Goal: Task Accomplishment & Management: Complete application form

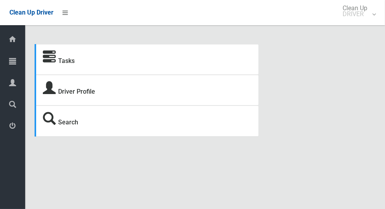
click at [9, 64] on icon at bounding box center [12, 61] width 7 height 16
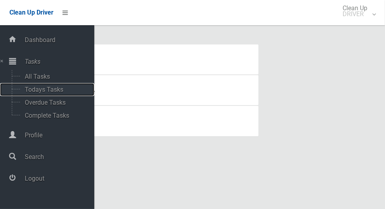
click at [25, 91] on span "Todays Tasks" at bounding box center [54, 89] width 65 height 7
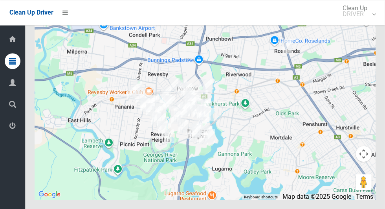
scroll to position [4503, 0]
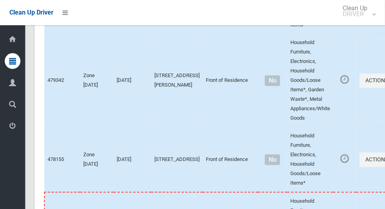
scroll to position [4719, 0]
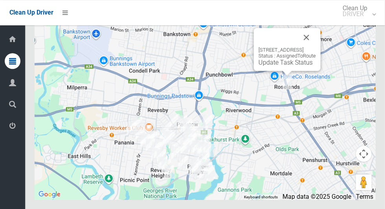
click at [316, 47] on button "Close" at bounding box center [306, 37] width 19 height 19
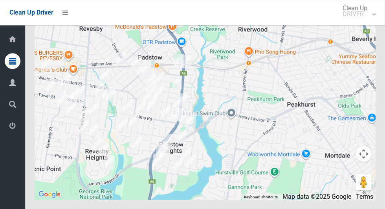
scroll to position [4567, 0]
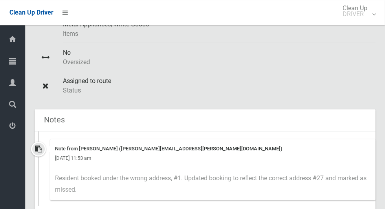
scroll to position [226, 0]
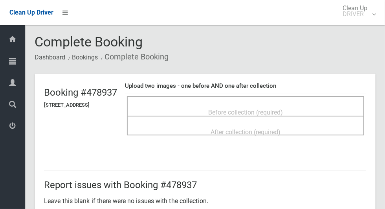
click at [317, 105] on div "Before collection (required)" at bounding box center [246, 112] width 220 height 15
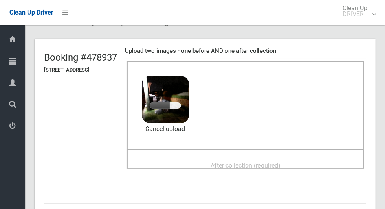
scroll to position [59, 0]
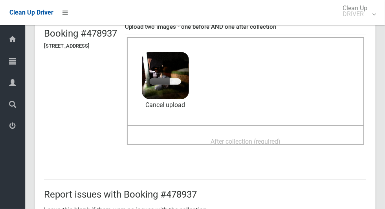
click at [252, 138] on span "After collection (required)" at bounding box center [246, 141] width 70 height 7
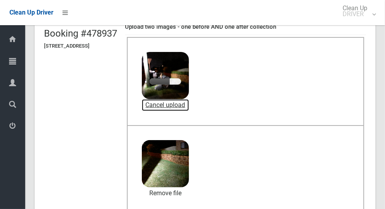
click at [189, 105] on link "Cancel upload" at bounding box center [165, 105] width 47 height 12
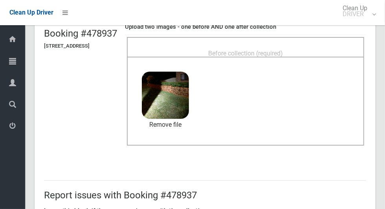
click at [283, 50] on span "Before collection (required)" at bounding box center [245, 53] width 75 height 7
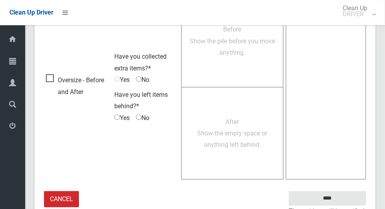
scroll to position [642, 0]
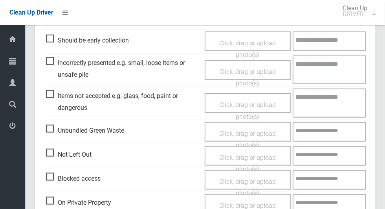
scroll to position [643, 0]
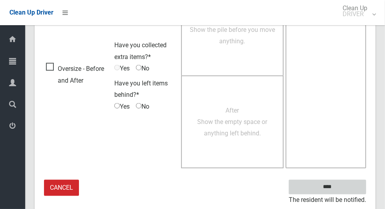
click at [341, 191] on input "****" at bounding box center [327, 187] width 77 height 15
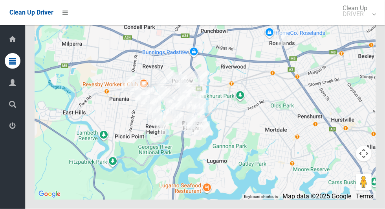
scroll to position [4719, 0]
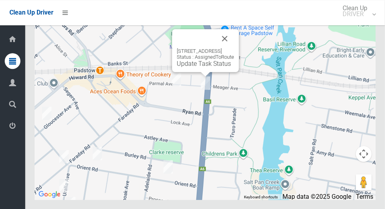
click at [234, 48] on button "Close" at bounding box center [224, 38] width 19 height 19
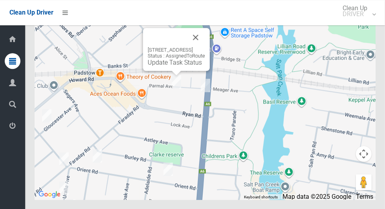
click at [205, 47] on button "Close" at bounding box center [195, 37] width 19 height 19
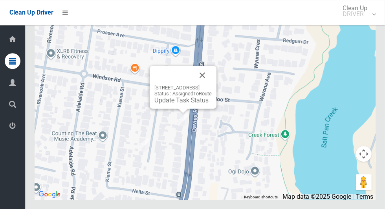
click at [212, 84] on button "Close" at bounding box center [202, 75] width 19 height 19
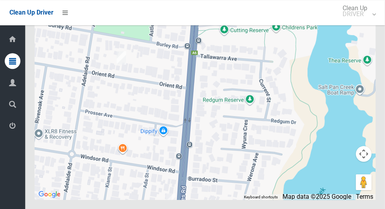
scroll to position [4715, 0]
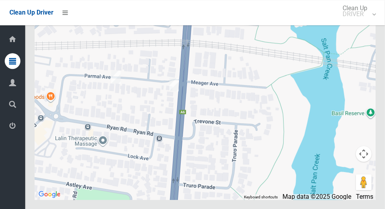
click at [223, 117] on div at bounding box center [205, 101] width 341 height 196
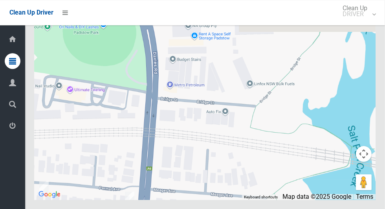
scroll to position [4710, 0]
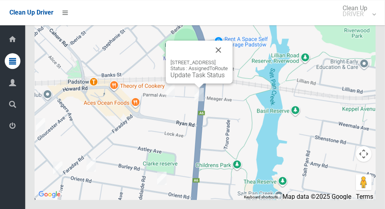
click at [228, 59] on button "Close" at bounding box center [218, 49] width 19 height 19
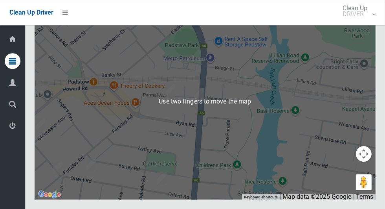
scroll to position [4701, 0]
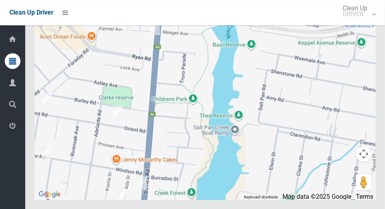
click at [184, 163] on div at bounding box center [205, 101] width 341 height 196
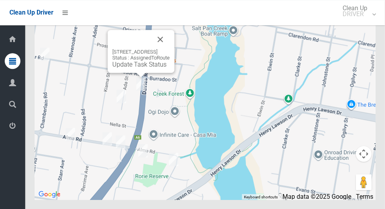
click at [170, 49] on button "Close" at bounding box center [160, 39] width 19 height 19
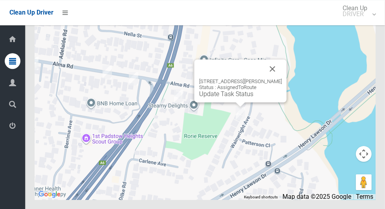
click at [273, 78] on button "Close" at bounding box center [272, 68] width 19 height 19
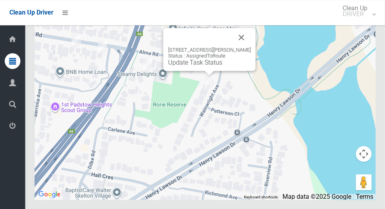
click at [251, 47] on button "Close" at bounding box center [241, 37] width 19 height 19
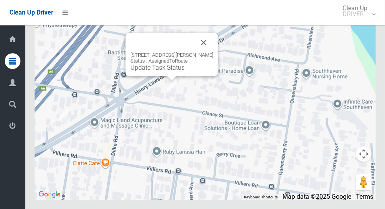
click at [213, 52] on button "Close" at bounding box center [204, 42] width 19 height 19
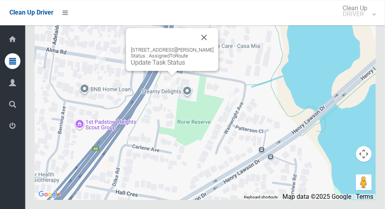
click at [176, 71] on div "41 Alma Road, PADSTOW NSW 2211 Status : AssignedToRoute Update Task Status" at bounding box center [172, 49] width 92 height 43
click at [173, 66] on link "Update Task Status" at bounding box center [158, 62] width 54 height 7
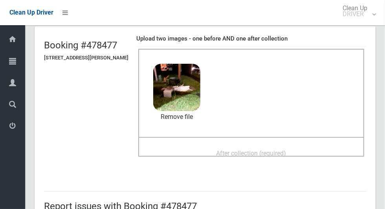
scroll to position [73, 0]
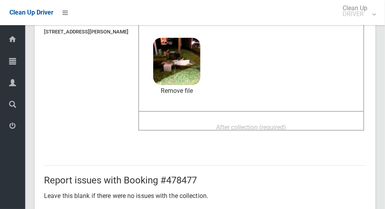
click at [280, 119] on div "After collection (required)" at bounding box center [251, 126] width 209 height 15
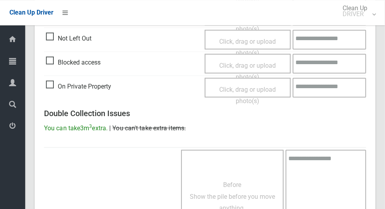
scroll to position [643, 0]
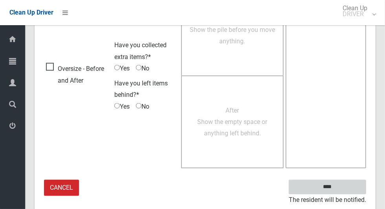
click at [341, 191] on input "****" at bounding box center [327, 187] width 77 height 15
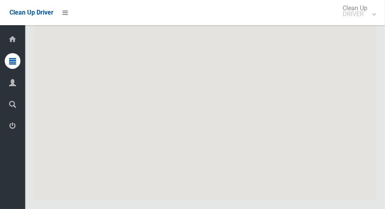
scroll to position [4719, 0]
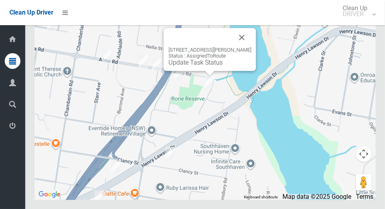
click at [198, 66] on link "Update Task Status" at bounding box center [196, 62] width 54 height 7
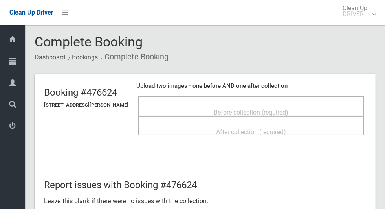
click at [272, 108] on span "Before collection (required)" at bounding box center [251, 111] width 75 height 7
click at [269, 110] on span "Before collection (required)" at bounding box center [251, 111] width 75 height 7
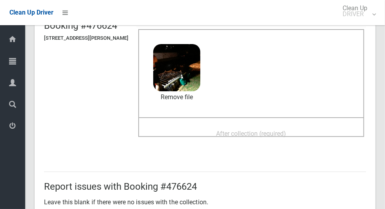
scroll to position [66, 0]
click at [255, 132] on span "After collection (required)" at bounding box center [252, 133] width 70 height 7
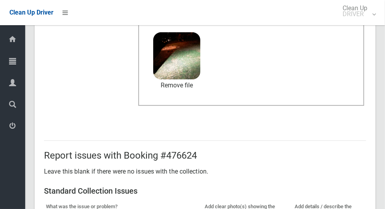
scroll to position [643, 0]
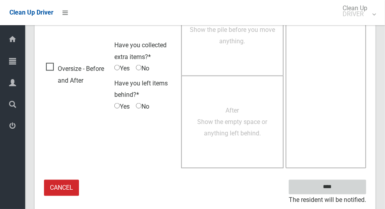
click at [333, 187] on input "****" at bounding box center [327, 187] width 77 height 15
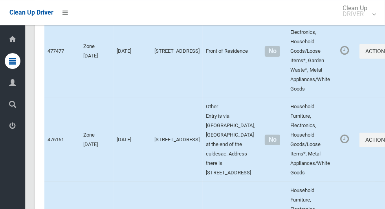
scroll to position [4719, 0]
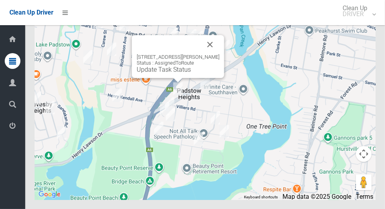
click at [220, 54] on button "Close" at bounding box center [210, 44] width 19 height 19
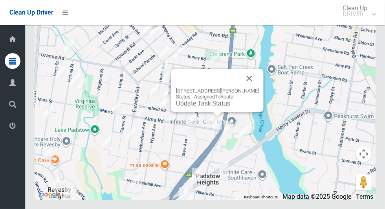
click at [218, 107] on link "Update Task Status" at bounding box center [203, 102] width 54 height 7
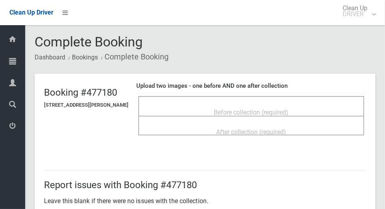
click at [241, 105] on div "Before collection (required)" at bounding box center [251, 112] width 209 height 15
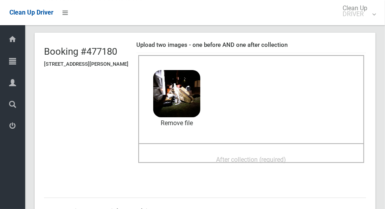
scroll to position [48, 0]
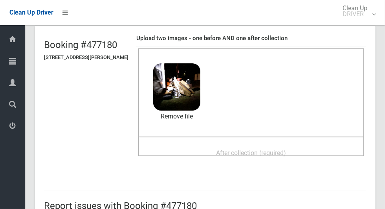
click at [259, 152] on span "After collection (required)" at bounding box center [252, 152] width 70 height 7
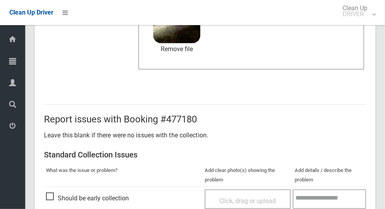
scroll to position [643, 0]
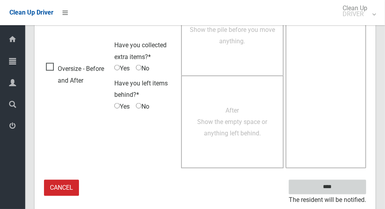
click at [341, 189] on input "****" at bounding box center [327, 187] width 77 height 15
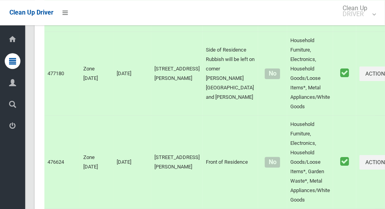
scroll to position [1630, 0]
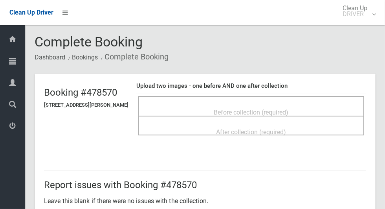
click at [289, 108] on span "Before collection (required)" at bounding box center [251, 111] width 75 height 7
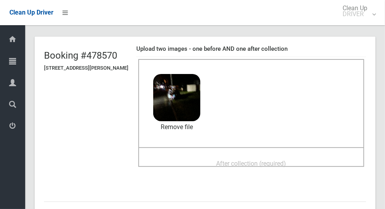
scroll to position [55, 0]
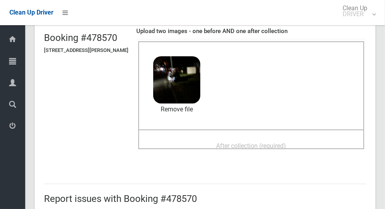
click at [251, 142] on span "After collection (required)" at bounding box center [252, 145] width 70 height 7
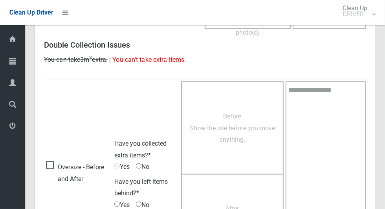
scroll to position [643, 0]
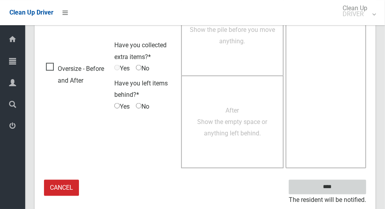
click at [341, 191] on input "****" at bounding box center [327, 187] width 77 height 15
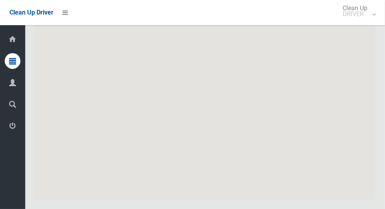
scroll to position [4719, 0]
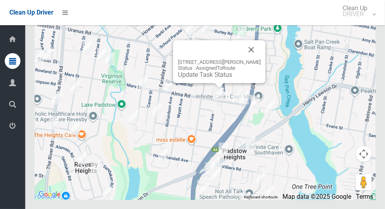
click at [223, 78] on link "Update Task Status" at bounding box center [205, 74] width 54 height 7
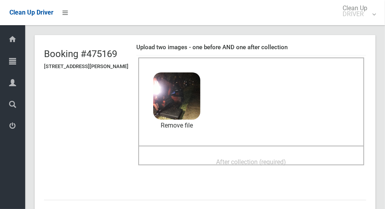
scroll to position [38, 0]
click at [240, 158] on span "After collection (required)" at bounding box center [252, 161] width 70 height 7
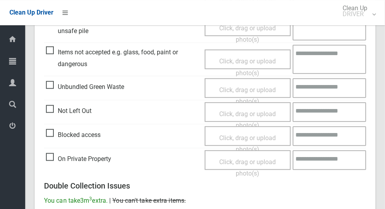
scroll to position [643, 0]
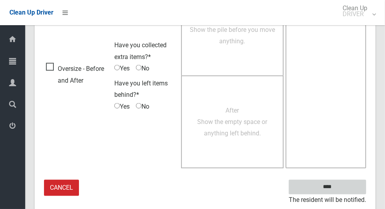
click at [341, 191] on input "****" at bounding box center [327, 187] width 77 height 15
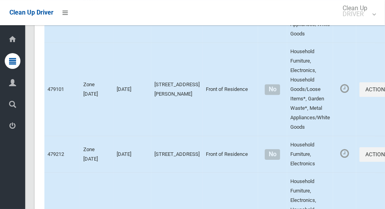
scroll to position [4719, 0]
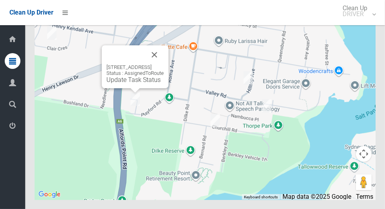
click at [164, 64] on button "Close" at bounding box center [154, 54] width 19 height 19
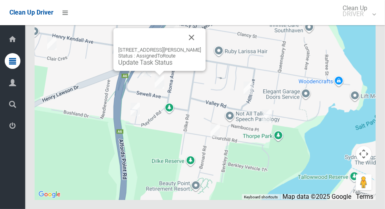
click at [201, 47] on button "Close" at bounding box center [191, 37] width 19 height 19
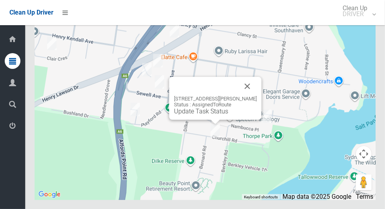
click at [255, 95] on button "Close" at bounding box center [247, 86] width 19 height 19
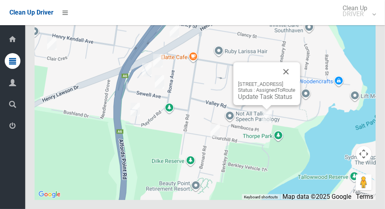
click at [295, 81] on button "Close" at bounding box center [286, 71] width 19 height 19
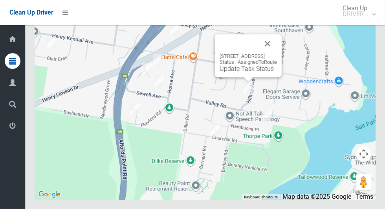
click at [277, 53] on button "Close" at bounding box center [267, 43] width 19 height 19
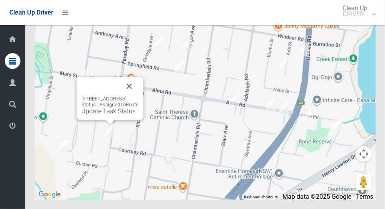
click at [139, 95] on button "Close" at bounding box center [129, 86] width 19 height 19
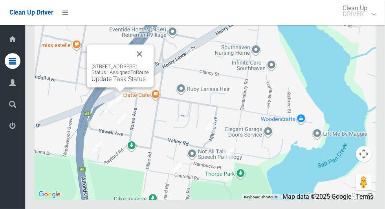
click at [149, 63] on button "Close" at bounding box center [139, 53] width 19 height 19
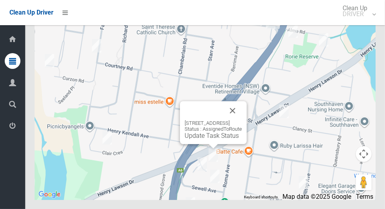
click at [242, 120] on button "Close" at bounding box center [232, 110] width 19 height 19
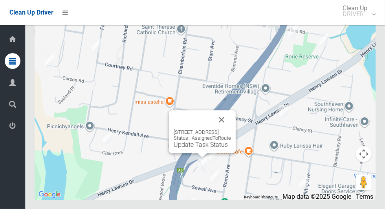
click at [231, 129] on button "Close" at bounding box center [221, 119] width 19 height 19
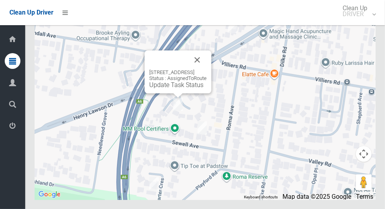
click at [169, 88] on link "Update Task Status" at bounding box center [176, 84] width 54 height 7
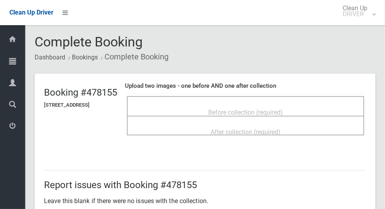
click at [235, 108] on span "Before collection (required)" at bounding box center [245, 111] width 75 height 7
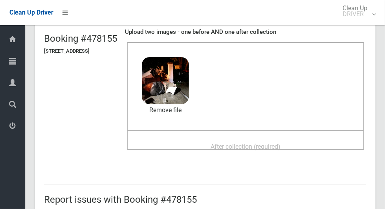
scroll to position [53, 0]
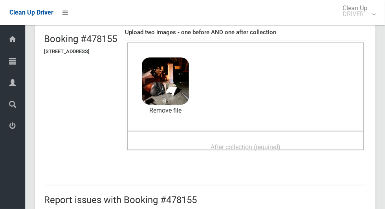
click at [262, 143] on span "After collection (required)" at bounding box center [246, 146] width 70 height 7
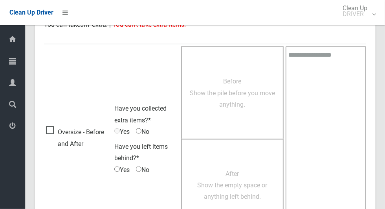
scroll to position [643, 0]
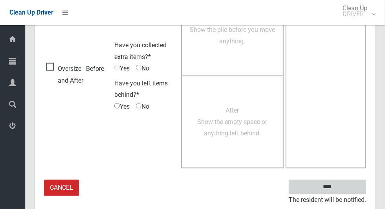
click at [341, 191] on input "****" at bounding box center [327, 187] width 77 height 15
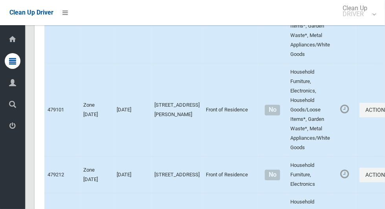
scroll to position [4719, 0]
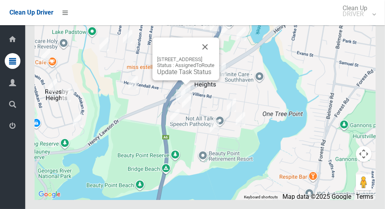
click at [174, 75] on link "Update Task Status" at bounding box center [184, 71] width 54 height 7
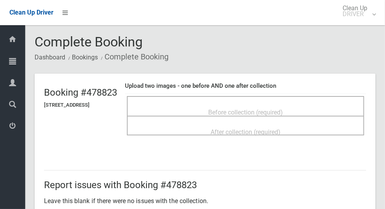
click at [283, 110] on span "Before collection (required)" at bounding box center [245, 111] width 75 height 7
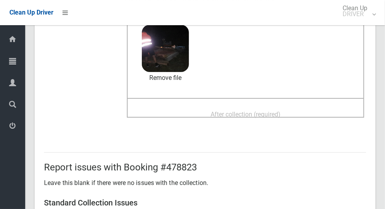
scroll to position [94, 0]
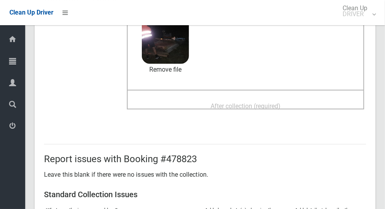
click at [259, 103] on span "After collection (required)" at bounding box center [246, 105] width 70 height 7
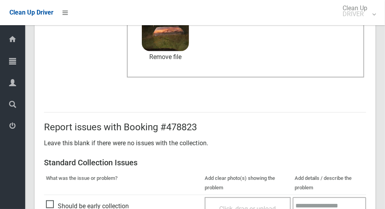
scroll to position [643, 0]
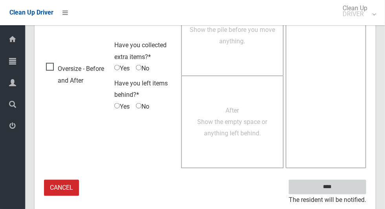
click at [334, 185] on input "****" at bounding box center [327, 187] width 77 height 15
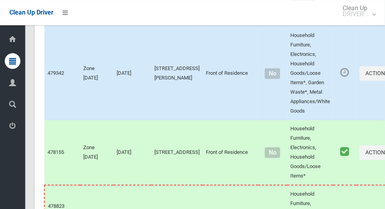
scroll to position [4719, 0]
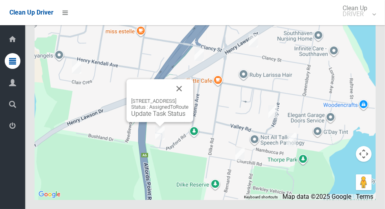
click at [189, 98] on button "Close" at bounding box center [179, 88] width 19 height 19
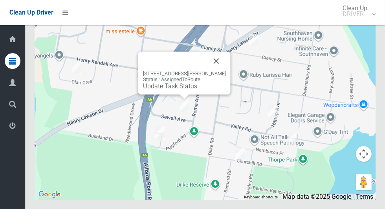
click at [173, 90] on link "Update Task Status" at bounding box center [170, 85] width 54 height 7
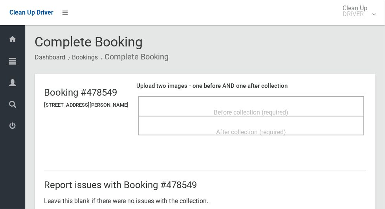
click at [268, 109] on span "Before collection (required)" at bounding box center [251, 111] width 75 height 7
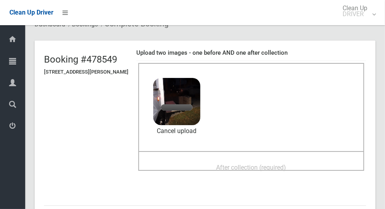
scroll to position [34, 0]
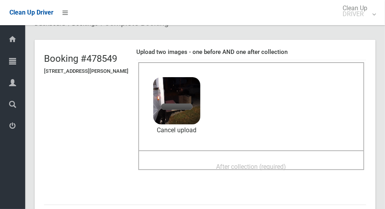
click at [265, 163] on span "After collection (required)" at bounding box center [252, 166] width 70 height 7
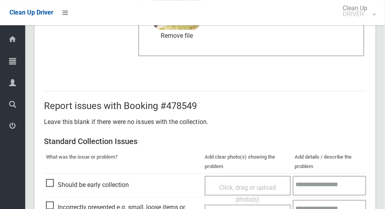
scroll to position [643, 0]
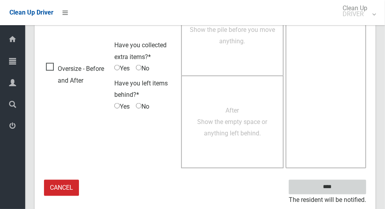
click at [341, 190] on input "****" at bounding box center [327, 187] width 77 height 15
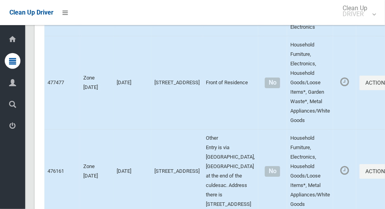
scroll to position [4719, 0]
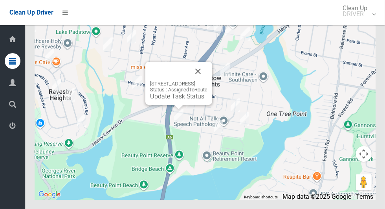
click at [168, 105] on div "[STREET_ADDRESS] Status : AssignedToRoute Update Task Status" at bounding box center [178, 83] width 67 height 43
click at [166, 100] on link "Update Task Status" at bounding box center [177, 95] width 54 height 7
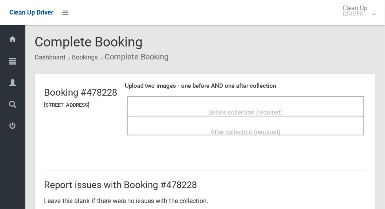
click at [254, 108] on span "Before collection (required)" at bounding box center [245, 111] width 75 height 7
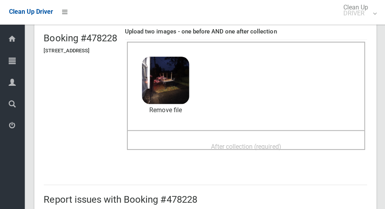
scroll to position [57, 0]
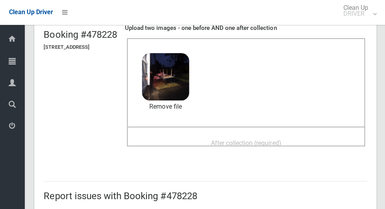
click at [257, 135] on div "After collection (required)" at bounding box center [246, 142] width 220 height 15
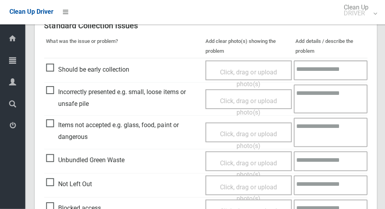
scroll to position [332, 0]
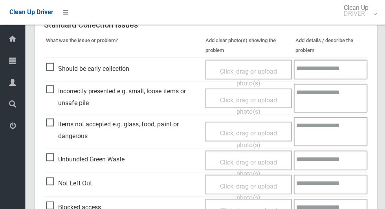
click at [51, 122] on span "Items not accepted e.g. glass, food, paint or dangerous" at bounding box center [123, 130] width 155 height 23
click at [249, 135] on span "Click, drag or upload photo(s)" at bounding box center [247, 139] width 57 height 19
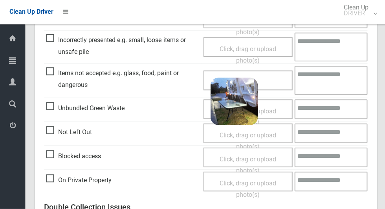
scroll to position [643, 0]
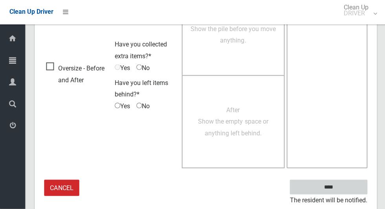
click at [338, 191] on input "****" at bounding box center [327, 187] width 77 height 15
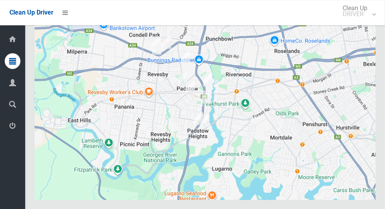
scroll to position [4719, 0]
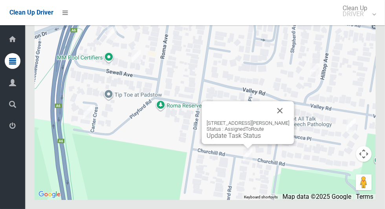
click at [287, 120] on button "Close" at bounding box center [280, 110] width 19 height 19
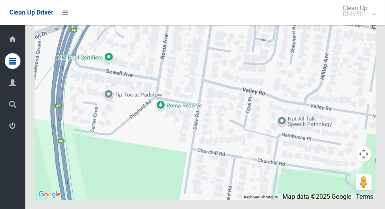
click at [242, 144] on div at bounding box center [205, 101] width 341 height 196
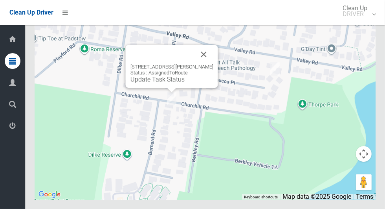
click at [213, 64] on button "Close" at bounding box center [204, 54] width 19 height 19
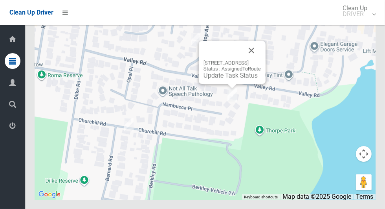
click at [261, 60] on button "Close" at bounding box center [251, 50] width 19 height 19
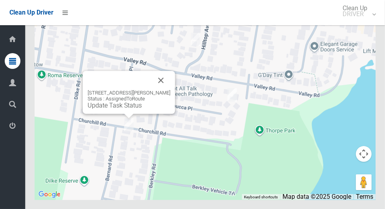
click at [116, 109] on link "Update Task Status" at bounding box center [115, 104] width 54 height 7
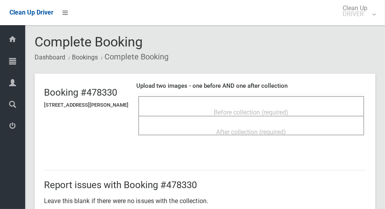
click at [275, 108] on span "Before collection (required)" at bounding box center [251, 111] width 75 height 7
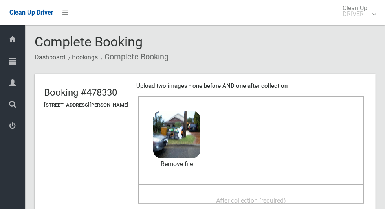
click at [275, 196] on span "After collection (required)" at bounding box center [252, 199] width 70 height 7
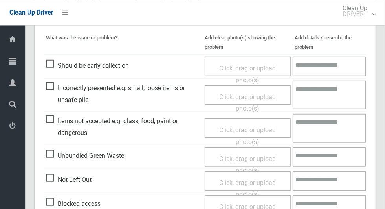
scroll to position [643, 0]
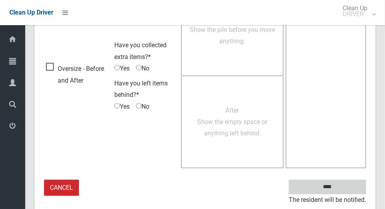
click at [342, 188] on input "****" at bounding box center [327, 187] width 77 height 15
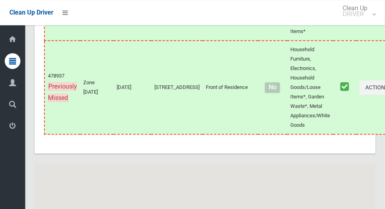
scroll to position [4719, 0]
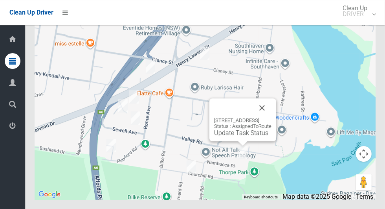
click at [272, 117] on button "Close" at bounding box center [262, 107] width 19 height 19
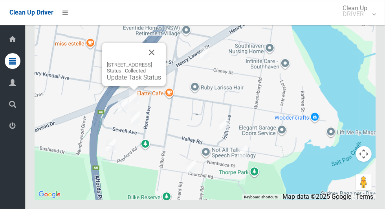
click at [161, 62] on button "Close" at bounding box center [151, 52] width 19 height 19
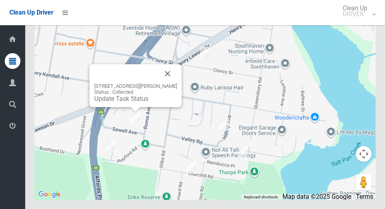
click at [177, 83] on button "Close" at bounding box center [167, 73] width 19 height 19
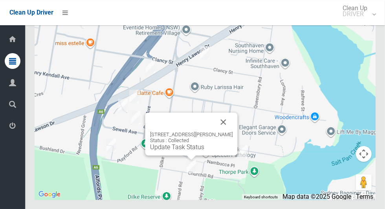
click at [233, 131] on button "Close" at bounding box center [223, 121] width 19 height 19
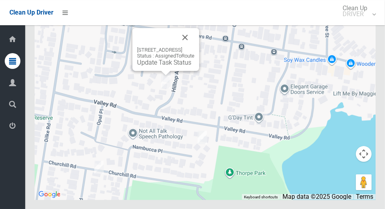
click at [195, 47] on button "Close" at bounding box center [185, 37] width 19 height 19
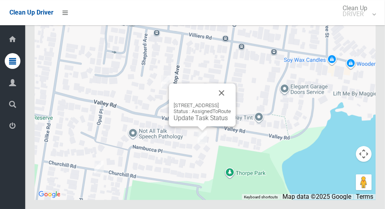
click at [231, 102] on button "Close" at bounding box center [221, 92] width 19 height 19
click at [186, 121] on link "Update Task Status" at bounding box center [201, 117] width 54 height 7
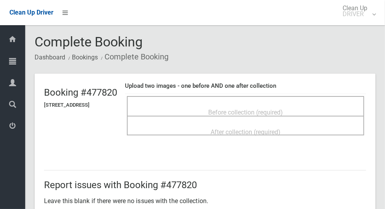
click at [260, 108] on span "Before collection (required)" at bounding box center [245, 111] width 75 height 7
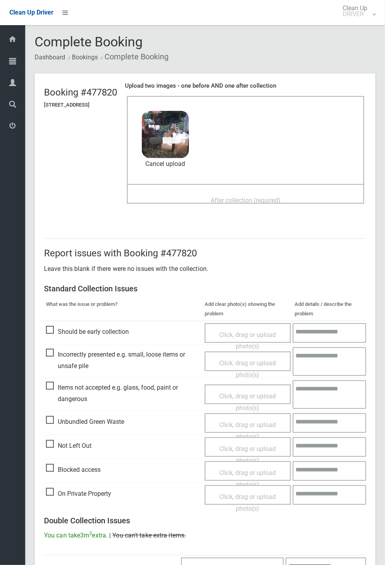
click at [366, 208] on th "Add details / describe the problem" at bounding box center [329, 308] width 73 height 23
click at [376, 208] on div "Report issues with Booking #477820 Leave this blank if there were no issues wit…" at bounding box center [205, 504] width 341 height 570
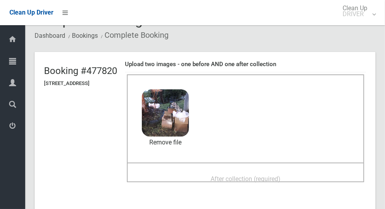
scroll to position [29, 0]
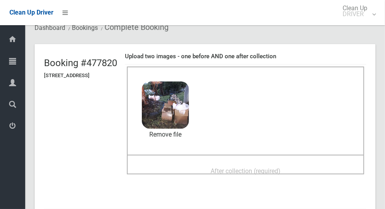
click at [255, 168] on span "After collection (required)" at bounding box center [246, 170] width 70 height 7
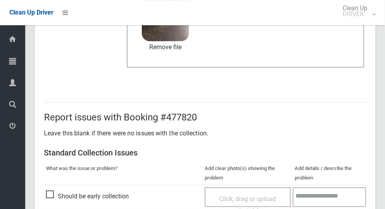
scroll to position [643, 0]
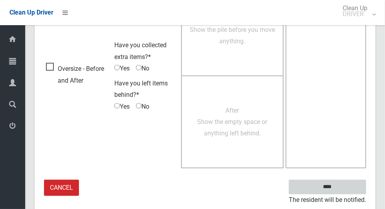
click at [341, 191] on input "****" at bounding box center [327, 187] width 77 height 15
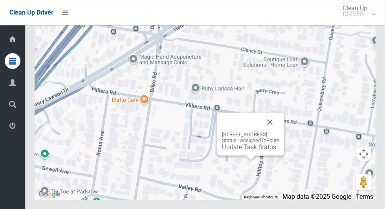
scroll to position [4719, 0]
click at [279, 131] on button "Close" at bounding box center [270, 121] width 19 height 19
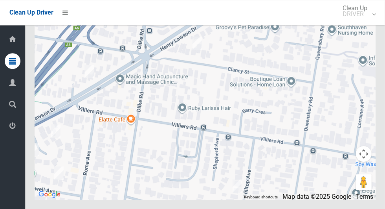
click at [163, 91] on div at bounding box center [205, 101] width 341 height 196
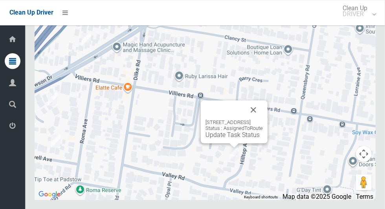
click at [218, 138] on link "Update Task Status" at bounding box center [233, 134] width 54 height 7
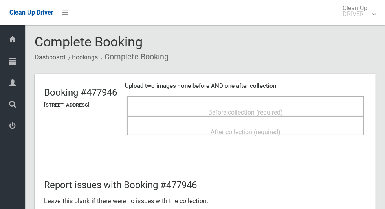
click at [239, 108] on span "Before collection (required)" at bounding box center [245, 111] width 75 height 7
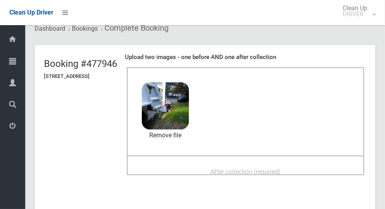
scroll to position [42, 0]
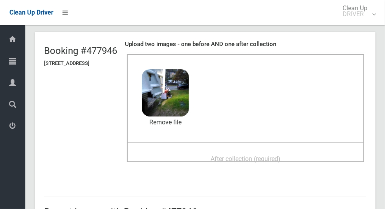
click at [262, 155] on span "After collection (required)" at bounding box center [246, 158] width 70 height 7
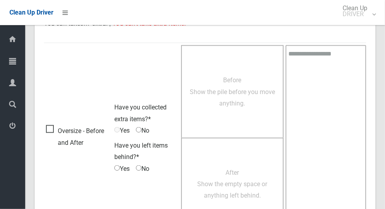
scroll to position [643, 0]
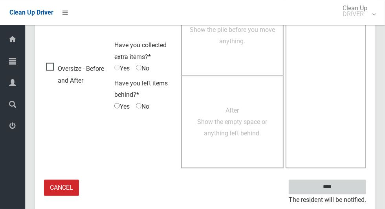
click at [331, 185] on input "****" at bounding box center [327, 187] width 77 height 15
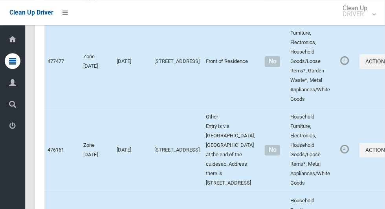
scroll to position [4719, 0]
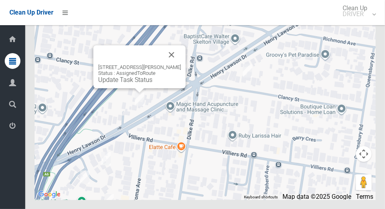
click at [181, 64] on button "Close" at bounding box center [171, 54] width 19 height 19
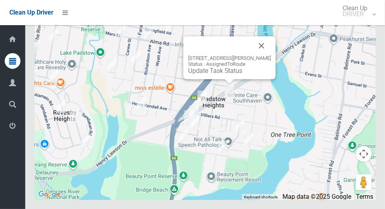
click at [216, 74] on link "Update Task Status" at bounding box center [215, 70] width 54 height 7
click at [268, 55] on button "Close" at bounding box center [261, 45] width 19 height 19
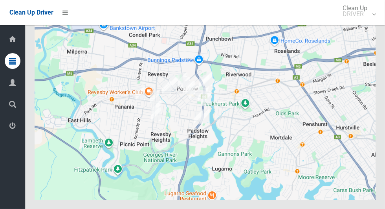
scroll to position [4719, 0]
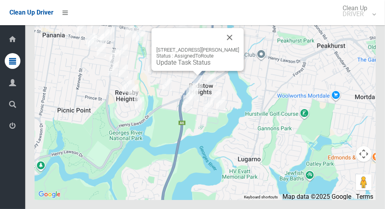
click at [239, 47] on button "Close" at bounding box center [229, 37] width 19 height 19
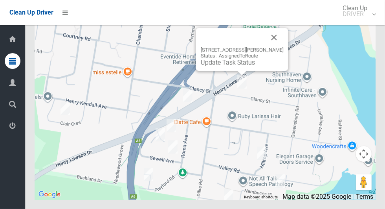
click at [286, 132] on div "[STREET_ADDRESS][PERSON_NAME] Status : AssignedToRoute Update Task Status" at bounding box center [205, 101] width 341 height 196
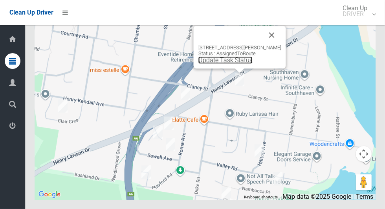
click at [224, 64] on link "Update Task Status" at bounding box center [225, 59] width 54 height 7
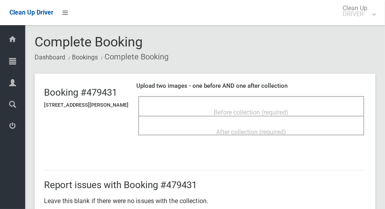
click at [261, 108] on span "Before collection (required)" at bounding box center [251, 111] width 75 height 7
click at [227, 108] on span "Before collection (required)" at bounding box center [251, 111] width 75 height 7
click at [240, 108] on span "Before collection (required)" at bounding box center [251, 111] width 75 height 7
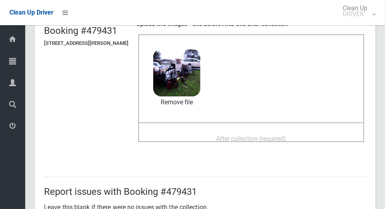
scroll to position [65, 0]
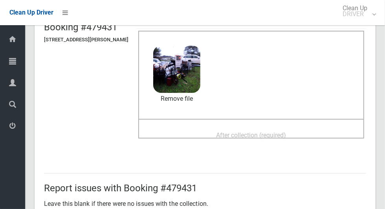
click at [265, 131] on span "After collection (required)" at bounding box center [252, 134] width 70 height 7
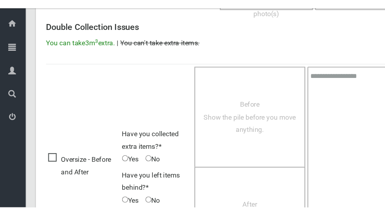
scroll to position [642, 0]
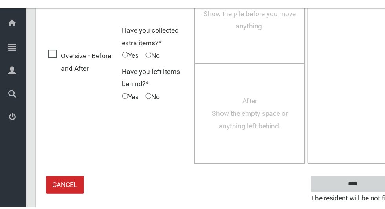
click at [325, 186] on input "****" at bounding box center [327, 187] width 77 height 15
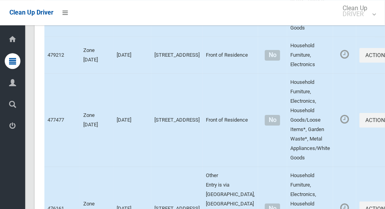
scroll to position [4719, 0]
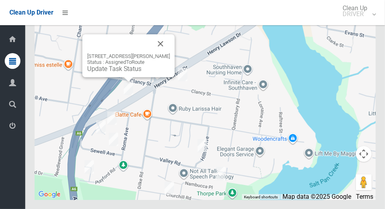
click at [170, 53] on button "Close" at bounding box center [160, 43] width 19 height 19
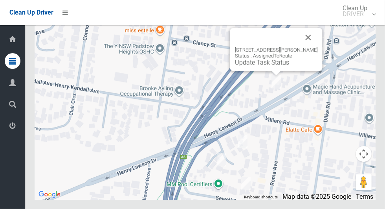
click at [318, 47] on button "Close" at bounding box center [308, 37] width 19 height 19
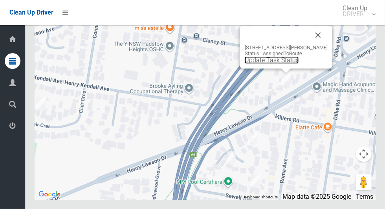
click at [262, 64] on link "Update Task Status" at bounding box center [272, 59] width 54 height 7
click at [259, 68] on div "[STREET_ADDRESS][PERSON_NAME] Status : AssignedToRoute Update Task Status" at bounding box center [286, 47] width 92 height 43
click at [265, 68] on div "[STREET_ADDRESS][PERSON_NAME] Status : AssignedToRoute Update Task Status" at bounding box center [286, 47] width 92 height 43
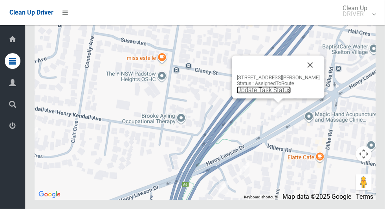
click at [251, 94] on link "Update Task Status" at bounding box center [264, 89] width 54 height 7
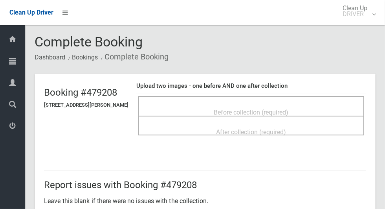
click at [280, 110] on span "Before collection (required)" at bounding box center [251, 111] width 75 height 7
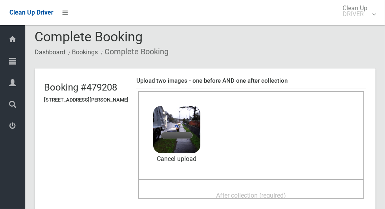
scroll to position [57, 0]
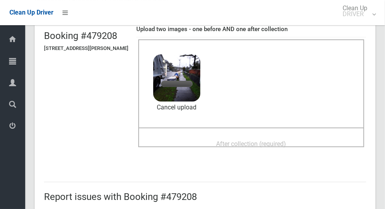
click at [286, 140] on span "After collection (required)" at bounding box center [252, 143] width 70 height 7
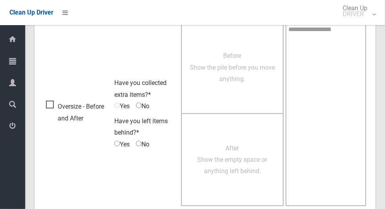
scroll to position [643, 0]
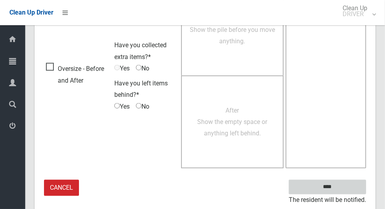
click at [341, 190] on input "****" at bounding box center [327, 187] width 77 height 15
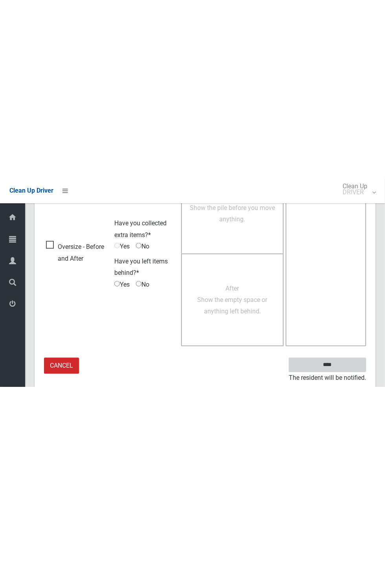
scroll to position [309, 0]
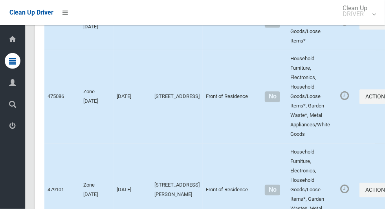
scroll to position [4719, 0]
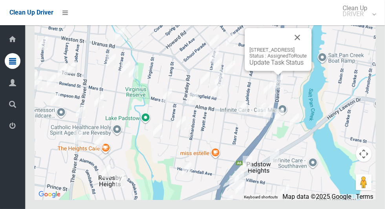
click at [307, 47] on button "Close" at bounding box center [297, 37] width 19 height 19
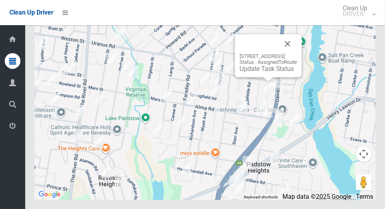
click at [297, 53] on button "Close" at bounding box center [287, 43] width 19 height 19
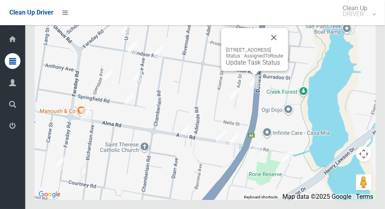
click at [283, 47] on button "Close" at bounding box center [273, 37] width 19 height 19
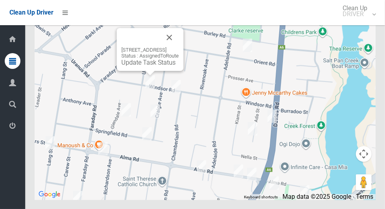
click at [179, 47] on button "Close" at bounding box center [169, 37] width 19 height 19
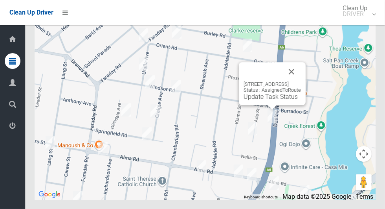
click at [301, 81] on button "Close" at bounding box center [291, 71] width 19 height 19
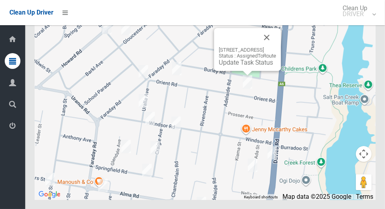
click at [276, 47] on button "Close" at bounding box center [266, 37] width 19 height 19
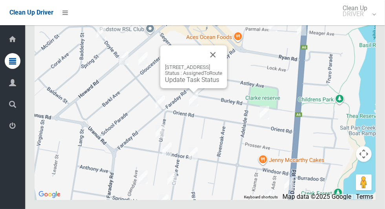
click at [222, 64] on button "Close" at bounding box center [213, 54] width 19 height 19
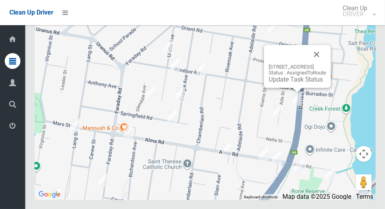
click at [288, 83] on link "Update Task Status" at bounding box center [296, 78] width 54 height 7
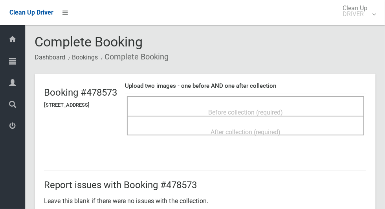
click at [260, 108] on span "Before collection (required)" at bounding box center [245, 111] width 75 height 7
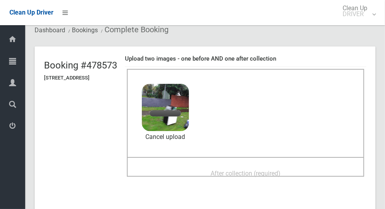
scroll to position [58, 0]
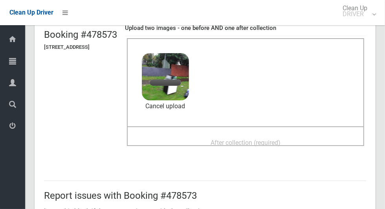
click at [281, 146] on span "After collection (required)" at bounding box center [246, 142] width 70 height 7
click at [279, 139] on span "After collection (required)" at bounding box center [246, 142] width 70 height 7
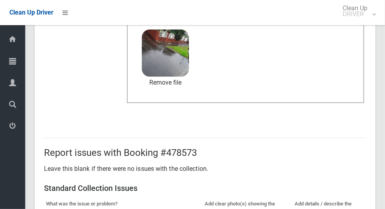
scroll to position [643, 0]
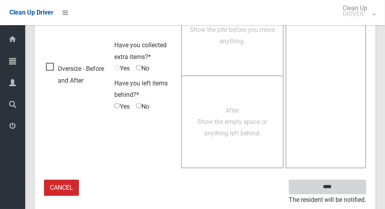
click at [341, 189] on input "****" at bounding box center [327, 187] width 77 height 15
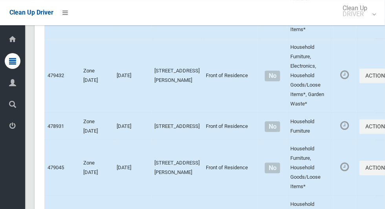
scroll to position [4719, 0]
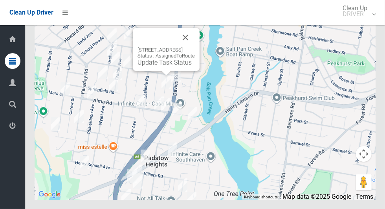
click at [156, 66] on link "Update Task Status" at bounding box center [165, 62] width 54 height 7
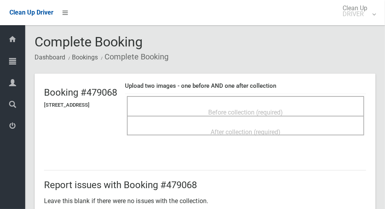
click at [213, 108] on span "Before collection (required)" at bounding box center [245, 111] width 75 height 7
click at [243, 108] on span "Before collection (required)" at bounding box center [245, 111] width 75 height 7
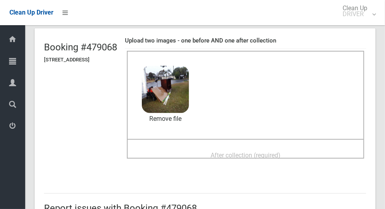
scroll to position [53, 0]
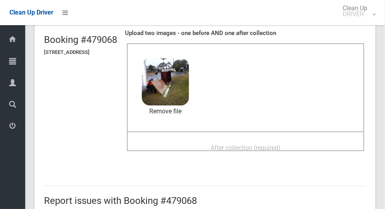
click at [277, 144] on span "After collection (required)" at bounding box center [246, 147] width 70 height 7
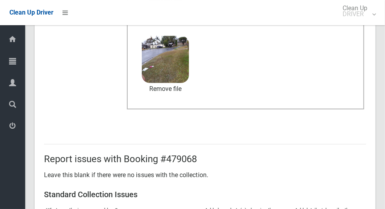
scroll to position [643, 0]
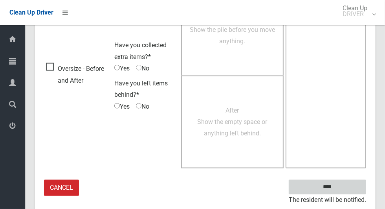
click at [341, 191] on input "****" at bounding box center [327, 187] width 77 height 15
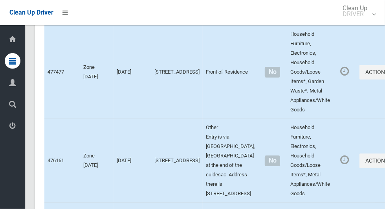
scroll to position [4719, 0]
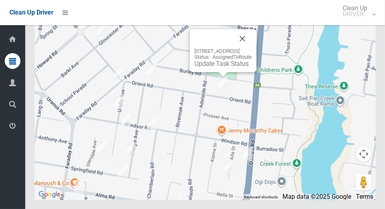
click at [252, 48] on button "Close" at bounding box center [242, 38] width 19 height 19
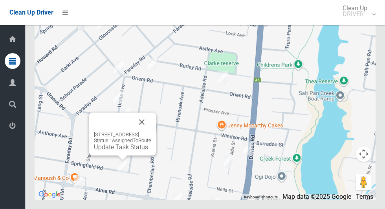
click at [151, 131] on button "Close" at bounding box center [141, 121] width 19 height 19
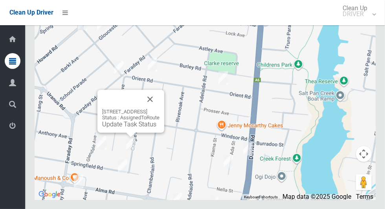
click at [160, 108] on button "Close" at bounding box center [150, 99] width 19 height 19
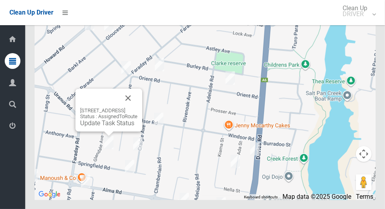
click at [138, 107] on button "Close" at bounding box center [128, 97] width 19 height 19
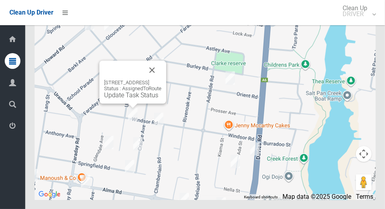
click at [162, 79] on button "Close" at bounding box center [152, 70] width 19 height 19
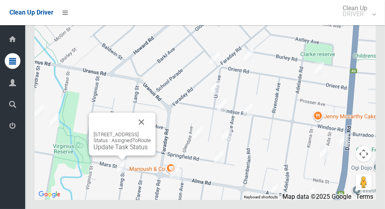
click at [151, 131] on button "Close" at bounding box center [141, 121] width 19 height 19
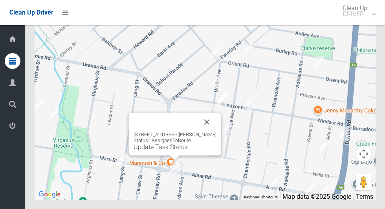
click at [211, 131] on button "Close" at bounding box center [207, 121] width 19 height 19
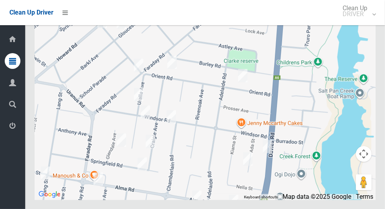
click at [324, 114] on div at bounding box center [205, 101] width 341 height 196
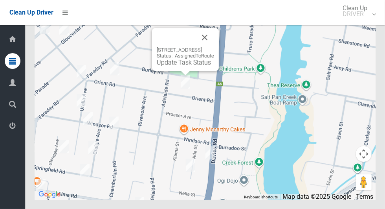
click at [186, 66] on link "Update Task Status" at bounding box center [184, 62] width 54 height 7
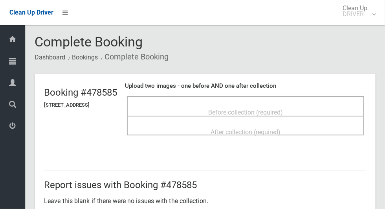
click at [281, 108] on span "Before collection (required)" at bounding box center [245, 111] width 75 height 7
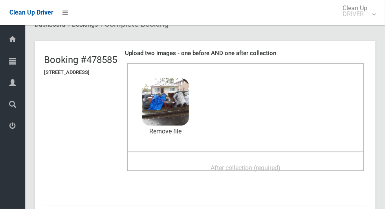
scroll to position [53, 0]
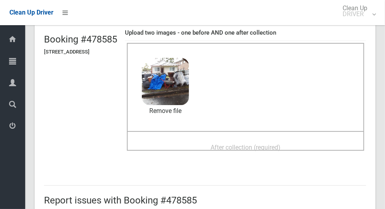
click at [237, 143] on span "After collection (required)" at bounding box center [246, 146] width 70 height 7
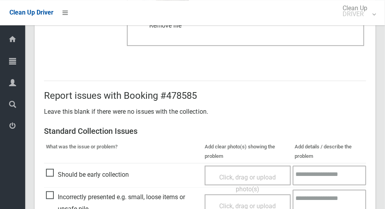
scroll to position [643, 0]
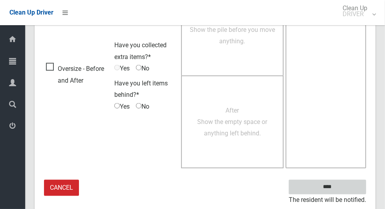
click at [327, 191] on input "****" at bounding box center [327, 187] width 77 height 15
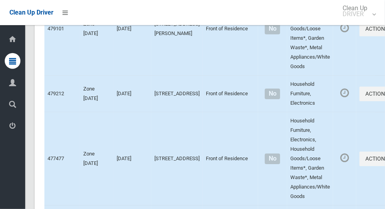
scroll to position [4719, 0]
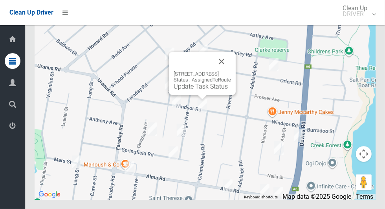
click at [231, 71] on button "Close" at bounding box center [221, 61] width 19 height 19
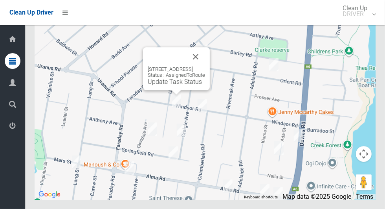
click at [205, 66] on button "Close" at bounding box center [195, 56] width 19 height 19
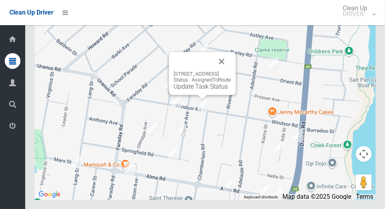
click at [231, 71] on button "Close" at bounding box center [221, 61] width 19 height 19
click at [204, 90] on link "Update Task Status" at bounding box center [201, 86] width 54 height 7
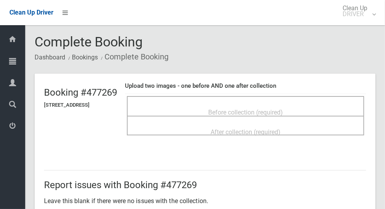
click at [274, 108] on span "Before collection (required)" at bounding box center [245, 111] width 75 height 7
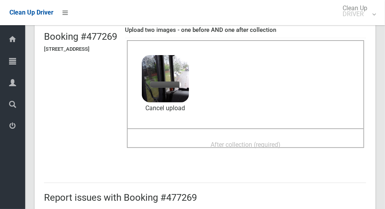
scroll to position [55, 0]
click at [218, 141] on span "After collection (required)" at bounding box center [246, 144] width 70 height 7
click at [255, 137] on div "After collection (required)" at bounding box center [246, 144] width 220 height 15
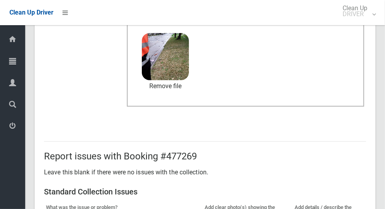
scroll to position [643, 0]
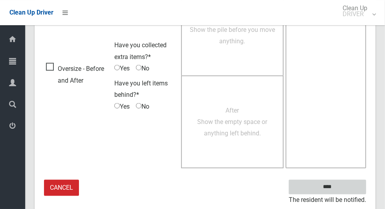
click at [341, 184] on input "****" at bounding box center [327, 187] width 77 height 15
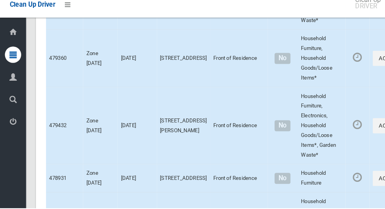
scroll to position [4720, 0]
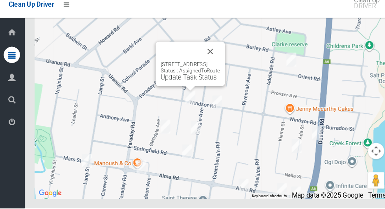
click at [180, 86] on link "Update Task Status" at bounding box center [183, 82] width 54 height 7
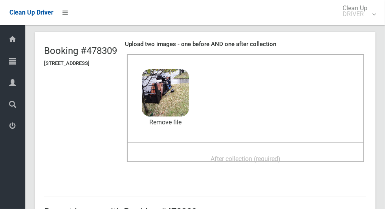
scroll to position [46, 0]
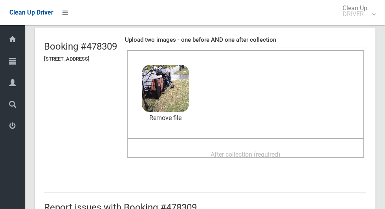
click at [233, 150] on span "After collection (required)" at bounding box center [246, 153] width 70 height 7
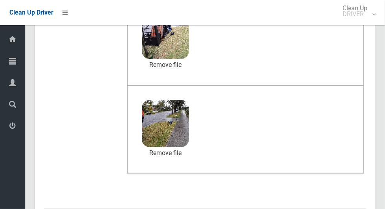
scroll to position [643, 0]
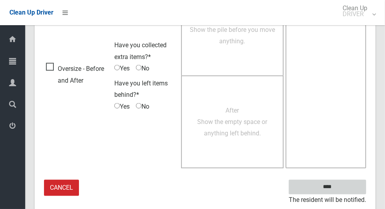
click at [333, 191] on input "****" at bounding box center [327, 187] width 77 height 15
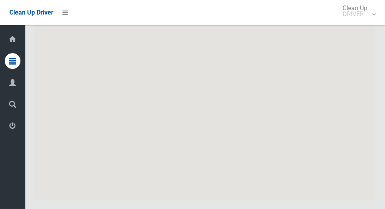
scroll to position [4719, 0]
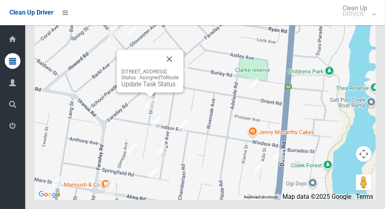
click at [144, 88] on link "Update Task Status" at bounding box center [148, 83] width 54 height 7
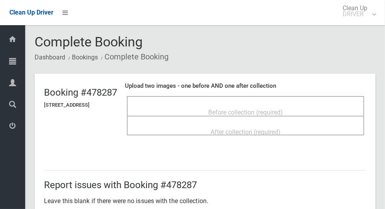
click at [309, 108] on div "Before collection (required)" at bounding box center [246, 112] width 220 height 15
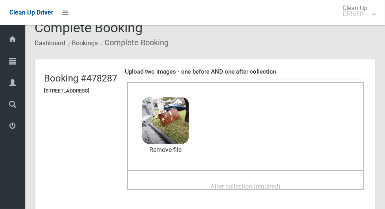
scroll to position [62, 0]
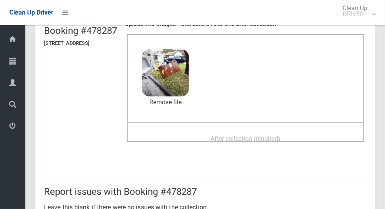
click at [281, 135] on span "After collection (required)" at bounding box center [246, 138] width 70 height 7
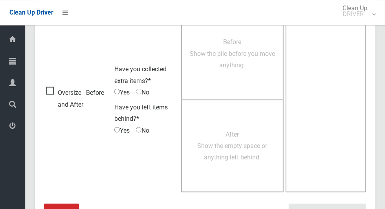
scroll to position [643, 0]
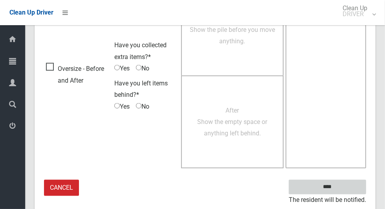
click at [341, 185] on input "****" at bounding box center [327, 187] width 77 height 15
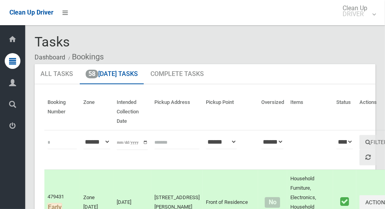
click at [337, 50] on ol "Dashboard Bookings" at bounding box center [205, 57] width 341 height 15
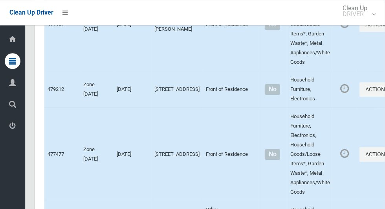
scroll to position [4719, 0]
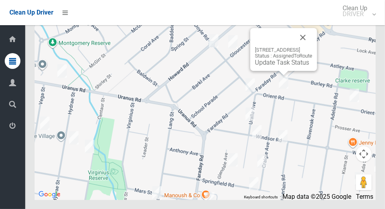
click at [291, 66] on link "Update Task Status" at bounding box center [282, 62] width 54 height 7
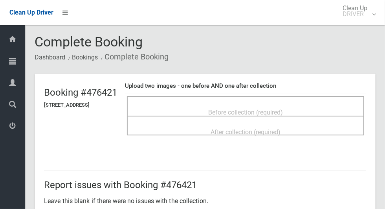
click at [283, 108] on span "Before collection (required)" at bounding box center [245, 111] width 75 height 7
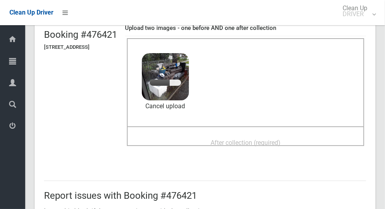
scroll to position [58, 0]
click at [250, 139] on span "After collection (required)" at bounding box center [246, 142] width 70 height 7
click at [263, 139] on span "After collection (required)" at bounding box center [246, 142] width 70 height 7
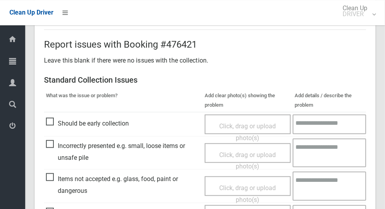
scroll to position [643, 0]
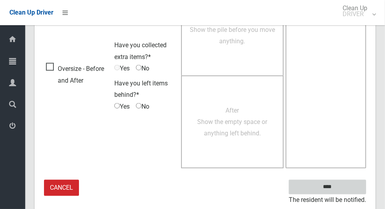
click at [341, 191] on input "****" at bounding box center [327, 187] width 77 height 15
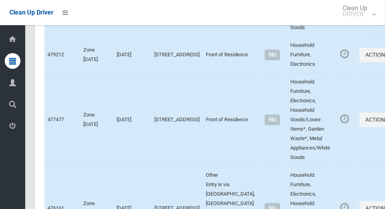
scroll to position [4719, 0]
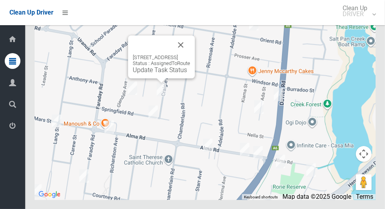
click at [190, 54] on button "Close" at bounding box center [180, 44] width 19 height 19
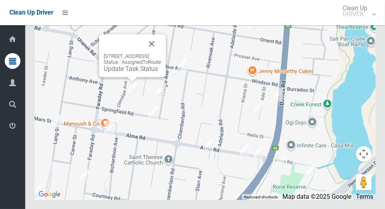
click at [161, 53] on button "Close" at bounding box center [151, 43] width 19 height 19
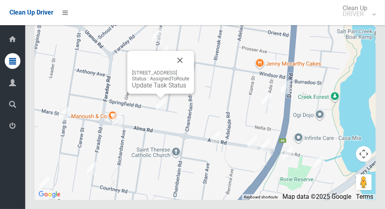
click at [189, 70] on button "Close" at bounding box center [180, 60] width 19 height 19
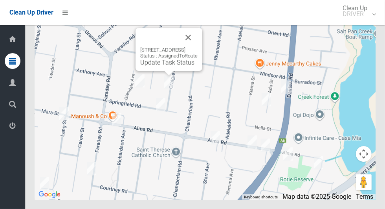
click at [165, 66] on link "Update Task Status" at bounding box center [167, 62] width 54 height 7
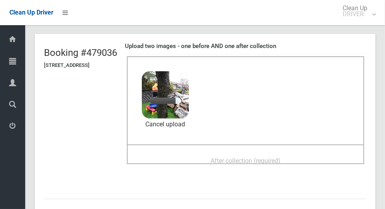
scroll to position [40, 0]
click at [220, 158] on span "After collection (required)" at bounding box center [246, 160] width 70 height 7
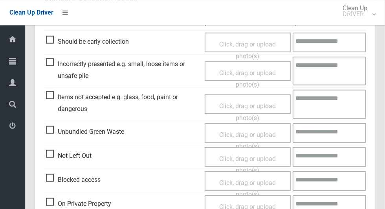
scroll to position [369, 0]
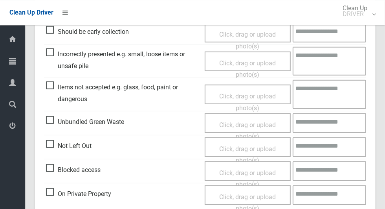
click at [53, 169] on span "Blocked access" at bounding box center [73, 170] width 55 height 12
click at [255, 169] on span "Click, drag or upload photo(s)" at bounding box center [247, 178] width 57 height 19
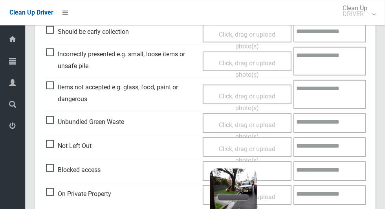
click at [318, 165] on textarea at bounding box center [330, 171] width 73 height 20
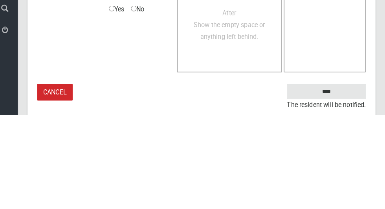
scroll to position [665, 0]
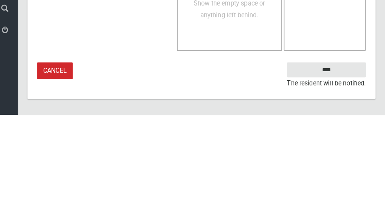
type textarea "**********"
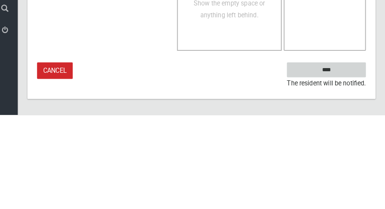
click at [341, 172] on input "****" at bounding box center [327, 164] width 77 height 15
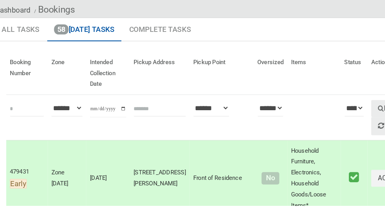
scroll to position [19, 0]
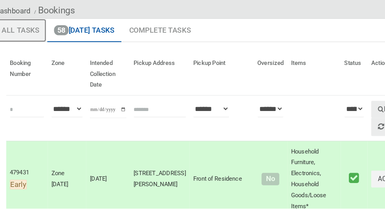
click at [51, 45] on link "All Tasks" at bounding box center [57, 55] width 44 height 20
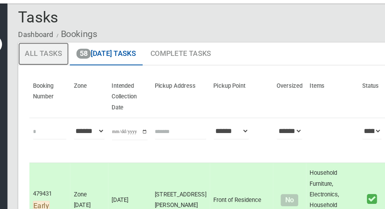
scroll to position [7, 0]
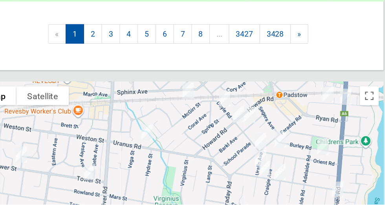
scroll to position [1617, 0]
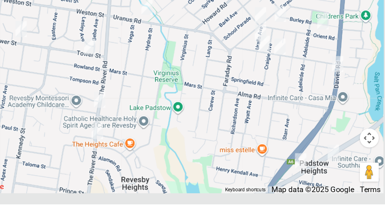
click at [272, 124] on div at bounding box center [205, 101] width 341 height 196
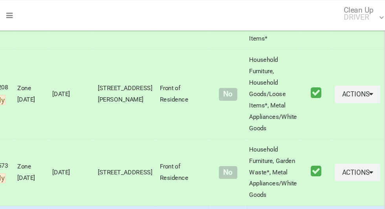
scroll to position [0, 0]
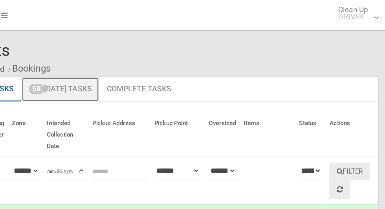
click at [136, 77] on link "58 [DATE] Tasks" at bounding box center [112, 74] width 64 height 20
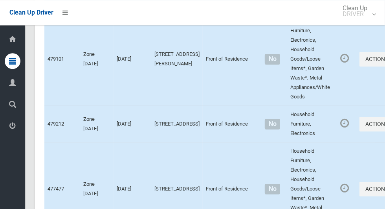
scroll to position [4719, 0]
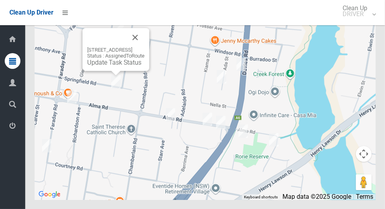
click at [117, 66] on link "Update Task Status" at bounding box center [114, 62] width 54 height 7
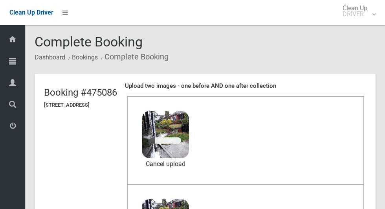
scroll to position [56, 0]
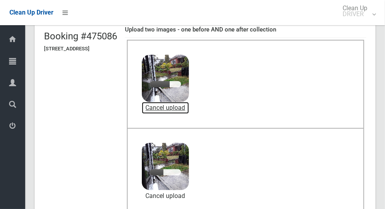
click at [189, 110] on link "Cancel upload" at bounding box center [165, 108] width 47 height 12
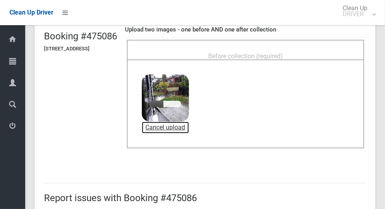
click at [189, 123] on link "Cancel upload" at bounding box center [165, 127] width 47 height 12
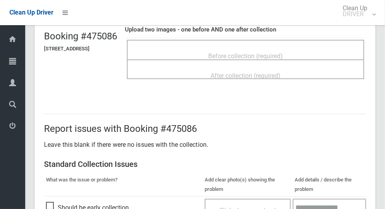
click at [261, 52] on span "Before collection (required)" at bounding box center [245, 55] width 75 height 7
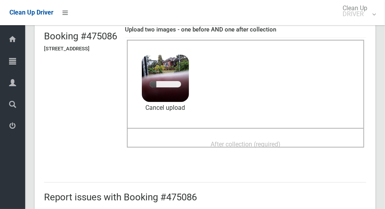
click at [274, 140] on span "After collection (required)" at bounding box center [246, 143] width 70 height 7
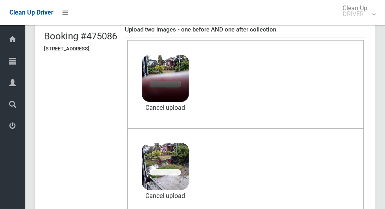
click at [81, 170] on header "Booking #475086 [STREET_ADDRESS] Upload two images - one before AND one after c…" at bounding box center [205, 124] width 341 height 215
click at [10, 0] on div "Clean Up Driver" at bounding box center [31, 12] width 44 height 25
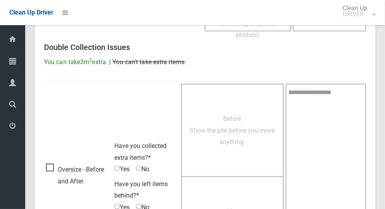
scroll to position [643, 0]
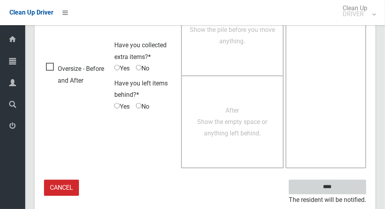
click at [341, 191] on input "****" at bounding box center [327, 187] width 77 height 15
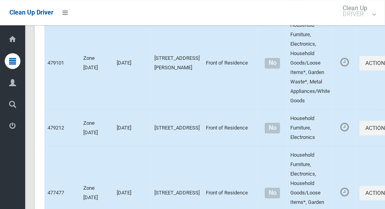
scroll to position [4719, 0]
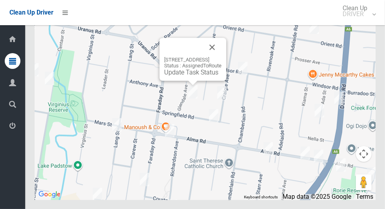
click at [222, 57] on button "Close" at bounding box center [212, 47] width 19 height 19
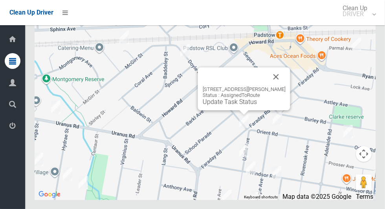
click at [280, 86] on button "Close" at bounding box center [276, 76] width 19 height 19
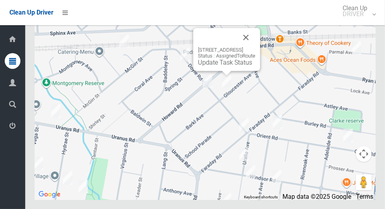
click at [255, 47] on button "Close" at bounding box center [246, 37] width 19 height 19
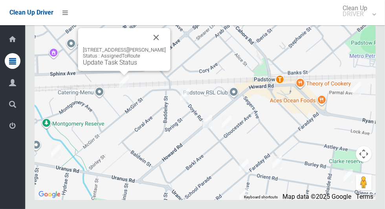
click at [160, 47] on button "Close" at bounding box center [156, 37] width 19 height 19
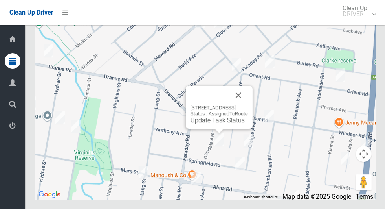
click at [209, 124] on link "Update Task Status" at bounding box center [218, 119] width 54 height 7
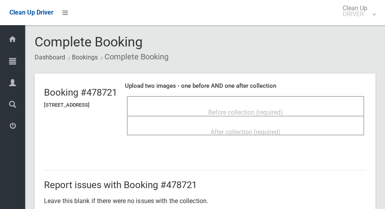
click at [296, 105] on div "Before collection (required)" at bounding box center [246, 112] width 220 height 15
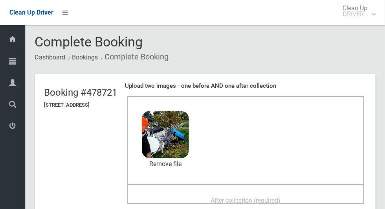
click at [220, 196] on span "After collection (required)" at bounding box center [246, 199] width 70 height 7
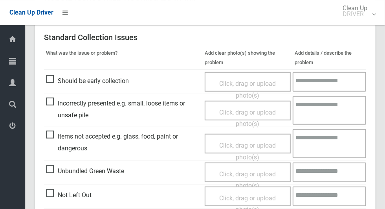
scroll to position [643, 0]
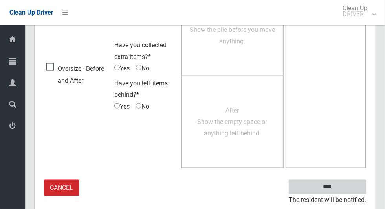
click at [341, 191] on input "****" at bounding box center [327, 187] width 77 height 15
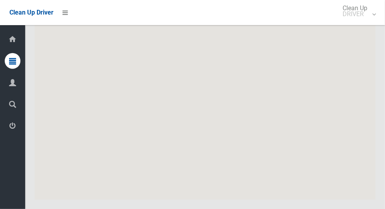
scroll to position [4719, 0]
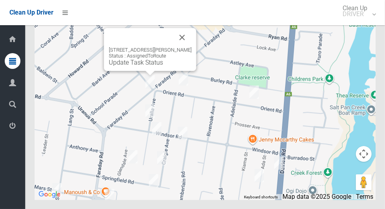
click at [186, 47] on button "Close" at bounding box center [182, 37] width 19 height 19
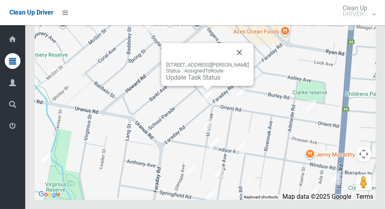
click at [237, 62] on button "Close" at bounding box center [239, 52] width 19 height 19
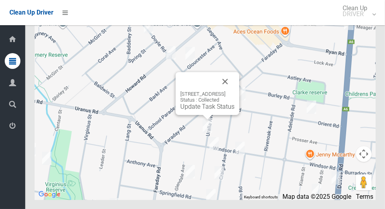
click at [164, 173] on div "[STREET_ADDRESS] Status : Collected Update Task Status" at bounding box center [205, 101] width 341 height 196
click at [235, 91] on button "Close" at bounding box center [225, 81] width 19 height 19
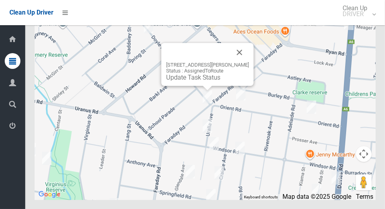
click at [220, 81] on div "[STREET_ADDRESS][PERSON_NAME] Status : AssignedToRoute Update Task Status" at bounding box center [207, 71] width 83 height 19
click at [205, 86] on div "[STREET_ADDRESS][PERSON_NAME] Status : AssignedToRoute Update Task Status" at bounding box center [208, 64] width 92 height 43
click at [243, 62] on button "Close" at bounding box center [239, 52] width 19 height 19
click at [207, 81] on link "Update Task Status" at bounding box center [193, 76] width 54 height 7
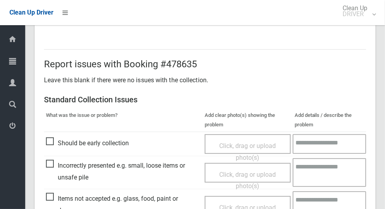
scroll to position [126, 0]
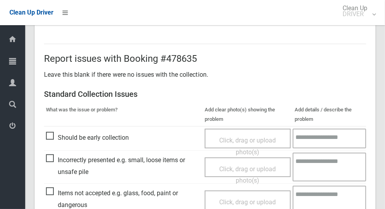
click at [51, 135] on span "Should be early collection" at bounding box center [87, 138] width 83 height 12
click at [256, 140] on span "Click, drag or upload photo(s)" at bounding box center [247, 145] width 57 height 19
click at [256, 142] on span "Click, drag or upload photo(s)" at bounding box center [247, 145] width 57 height 19
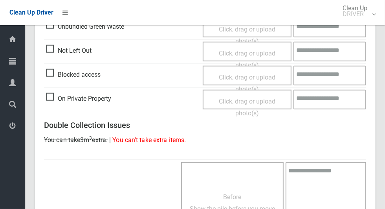
scroll to position [506, 0]
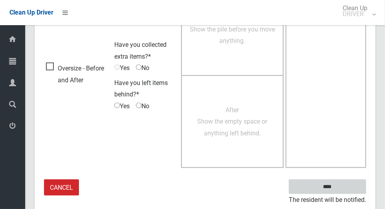
click at [341, 191] on input "****" at bounding box center [327, 186] width 77 height 15
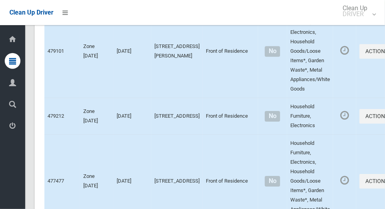
scroll to position [4719, 0]
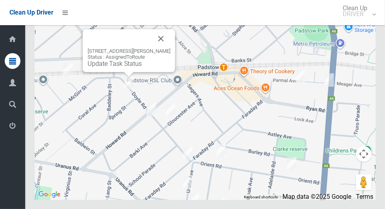
click at [167, 48] on button "Close" at bounding box center [161, 38] width 19 height 19
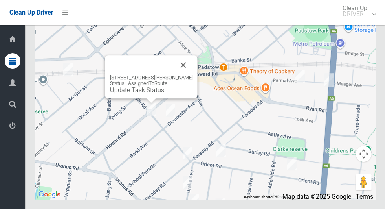
click at [188, 74] on button "Close" at bounding box center [183, 64] width 19 height 19
click at [190, 74] on button "Close" at bounding box center [183, 64] width 19 height 19
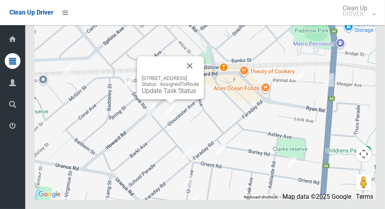
click at [168, 94] on link "Update Task Status" at bounding box center [169, 90] width 54 height 7
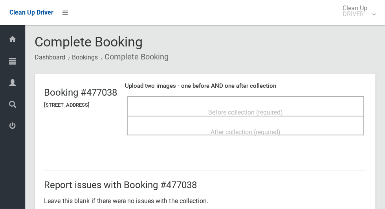
click at [239, 110] on span "Before collection (required)" at bounding box center [245, 111] width 75 height 7
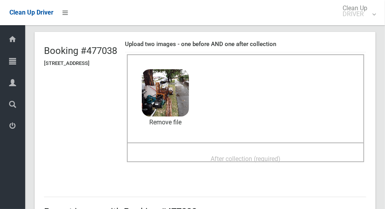
scroll to position [58, 0]
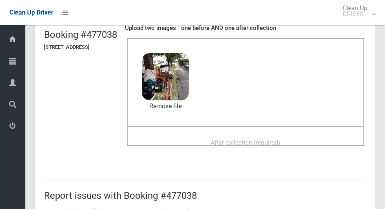
click at [262, 139] on span "After collection (required)" at bounding box center [246, 142] width 70 height 7
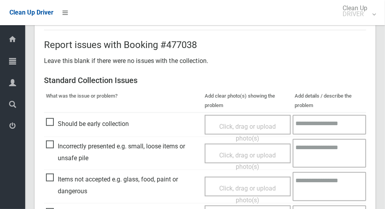
scroll to position [643, 0]
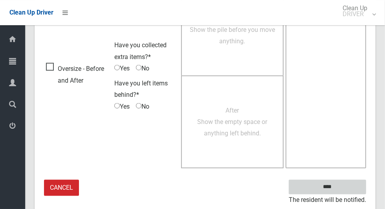
click at [344, 187] on input "****" at bounding box center [327, 187] width 77 height 15
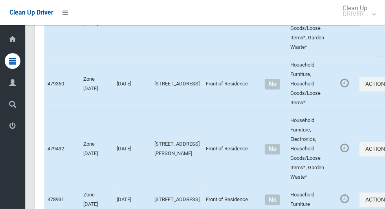
scroll to position [4719, 0]
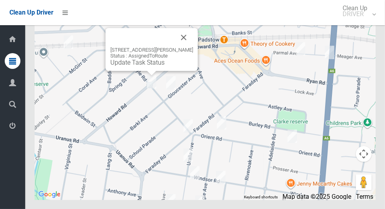
click at [191, 47] on button "Close" at bounding box center [183, 37] width 19 height 19
click at [159, 66] on link "Update Task Status" at bounding box center [137, 62] width 54 height 7
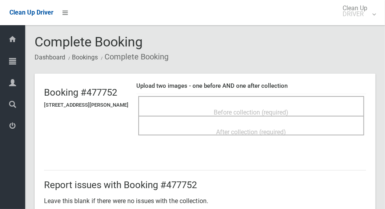
click at [327, 54] on ol "Dashboard Bookings Complete Booking" at bounding box center [205, 57] width 341 height 15
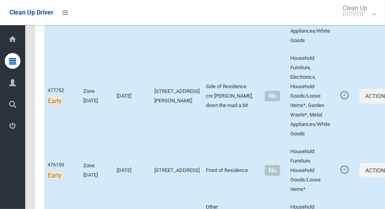
scroll to position [519, 0]
click at [385, 99] on icon "button" at bounding box center [389, 96] width 3 height 6
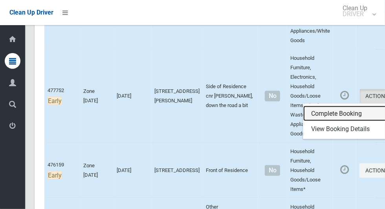
click at [322, 121] on link "Complete Booking" at bounding box center [350, 114] width 94 height 16
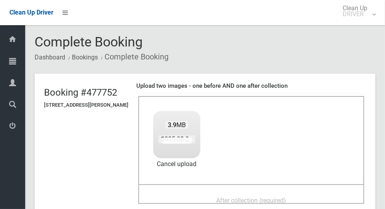
scroll to position [60, 0]
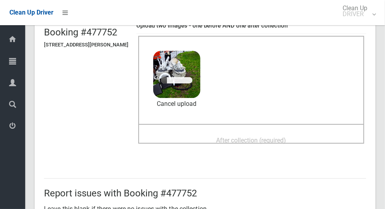
click at [261, 136] on span "After collection (required)" at bounding box center [252, 139] width 70 height 7
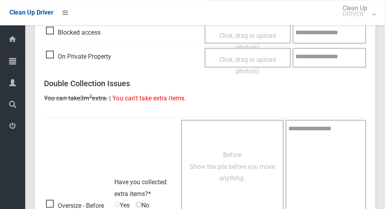
scroll to position [643, 0]
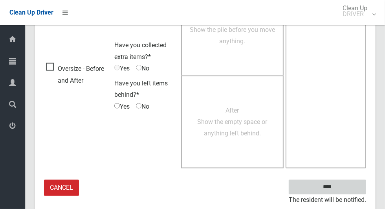
click at [330, 187] on input "****" at bounding box center [327, 187] width 77 height 15
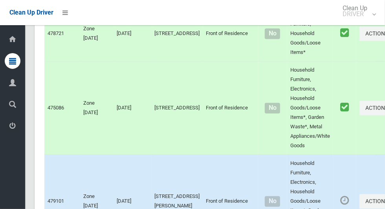
scroll to position [4719, 0]
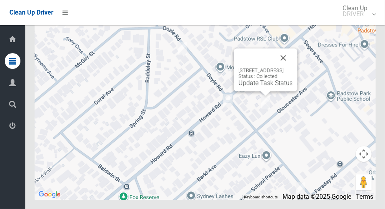
click at [293, 67] on button "Close" at bounding box center [283, 57] width 19 height 19
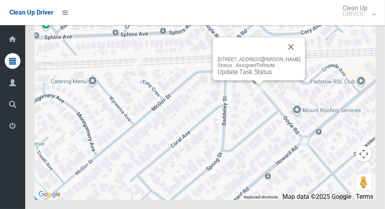
click at [259, 75] on link "Update Task Status" at bounding box center [245, 71] width 54 height 7
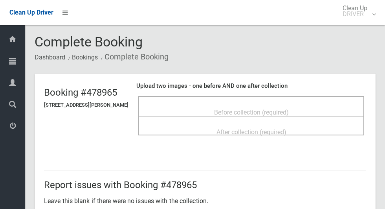
click at [285, 108] on span "Before collection (required)" at bounding box center [251, 111] width 75 height 7
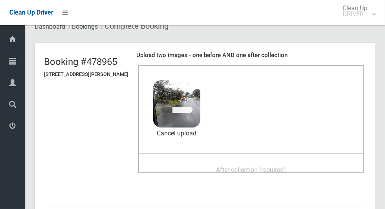
scroll to position [55, 0]
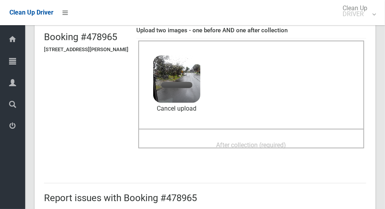
click at [260, 141] on span "After collection (required)" at bounding box center [252, 144] width 70 height 7
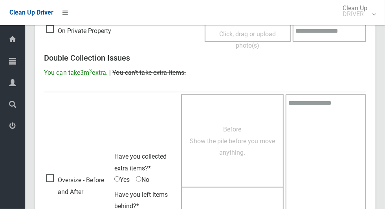
scroll to position [643, 0]
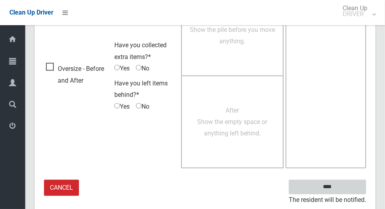
click at [331, 186] on input "****" at bounding box center [327, 187] width 77 height 15
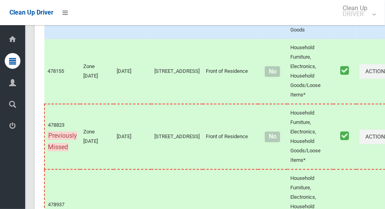
scroll to position [4719, 0]
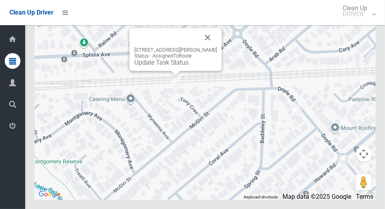
click at [211, 47] on button "Close" at bounding box center [207, 37] width 19 height 19
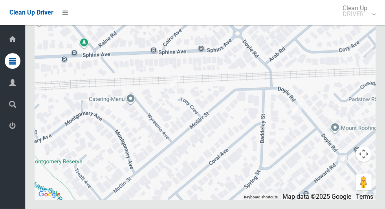
click at [267, 141] on div at bounding box center [205, 101] width 341 height 196
click at [325, 91] on div at bounding box center [205, 101] width 341 height 196
click at [202, 123] on div at bounding box center [205, 101] width 341 height 196
click at [244, 106] on div at bounding box center [205, 101] width 341 height 196
click at [217, 110] on div at bounding box center [205, 101] width 341 height 196
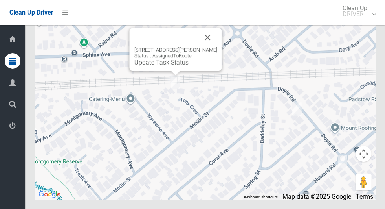
click at [173, 71] on div "4 Tony Crescent, PADSTOW NSW 2211 Status : AssignedToRoute Update Task Status" at bounding box center [176, 49] width 92 height 43
click at [169, 66] on link "Update Task Status" at bounding box center [161, 62] width 54 height 7
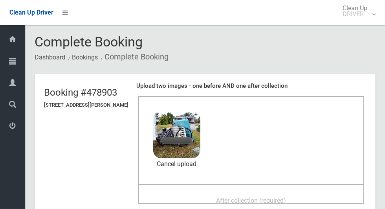
click at [310, 193] on div "After collection (required)" at bounding box center [251, 200] width 209 height 15
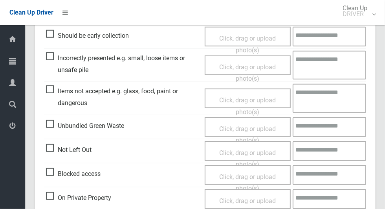
scroll to position [643, 0]
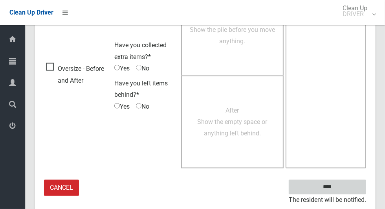
click at [341, 188] on input "****" at bounding box center [327, 187] width 77 height 15
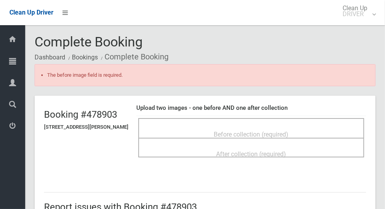
click at [215, 130] on span "Before collection (required)" at bounding box center [251, 133] width 75 height 7
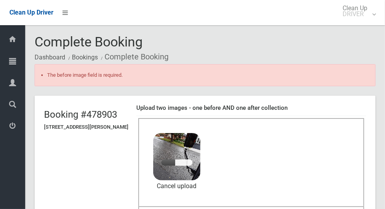
scroll to position [37, 0]
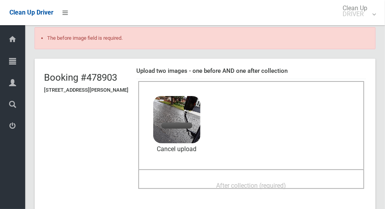
click at [222, 182] on span "After collection (required)" at bounding box center [252, 185] width 70 height 7
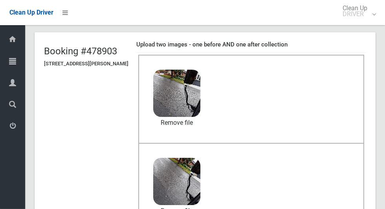
scroll to position [64, 0]
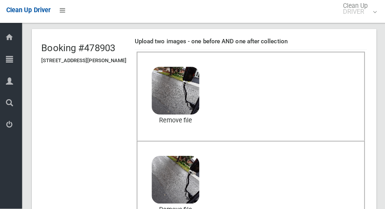
click at [79, 136] on header "Booking #478903 4 Tony Crescent, PADSTOW NSW 2211 Upload two images - one befor…" at bounding box center [205, 138] width 341 height 215
click at [178, 125] on link "Remove file" at bounding box center [176, 122] width 47 height 12
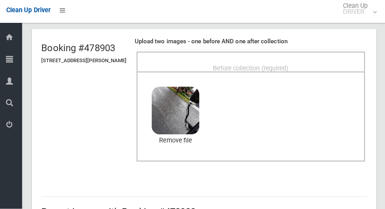
click at [240, 66] on span "Before collection (required)" at bounding box center [251, 69] width 75 height 7
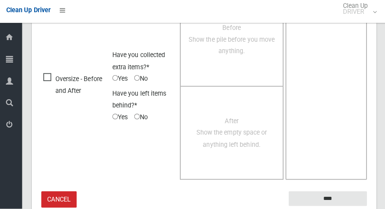
scroll to position [665, 0]
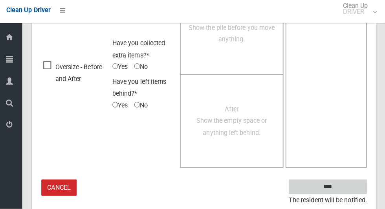
click at [332, 184] on input "****" at bounding box center [327, 187] width 77 height 15
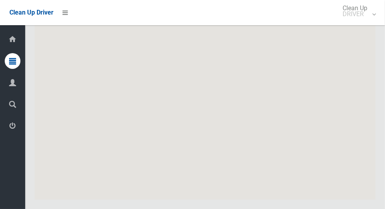
scroll to position [4719, 0]
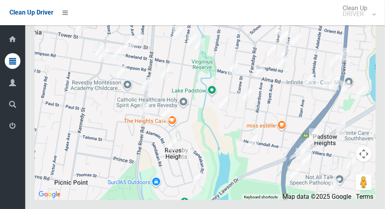
click at [248, 142] on div at bounding box center [205, 101] width 341 height 196
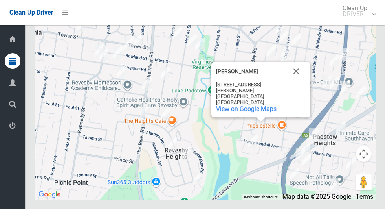
click at [297, 108] on div "miss estelle 92 Chamberlain Rd Padstow Heights NSW 2211 Australia View on Googl…" at bounding box center [261, 97] width 90 height 32
click at [295, 81] on button "Close" at bounding box center [296, 71] width 19 height 19
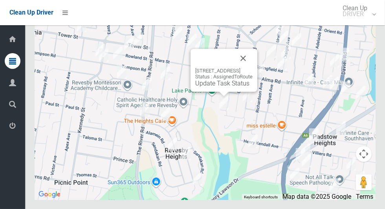
click at [253, 68] on button "Close" at bounding box center [243, 58] width 19 height 19
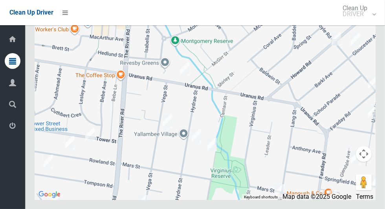
click at [279, 126] on div at bounding box center [205, 101] width 341 height 196
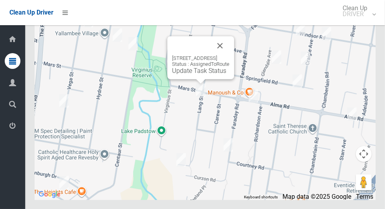
click at [229, 55] on button "Close" at bounding box center [220, 45] width 19 height 19
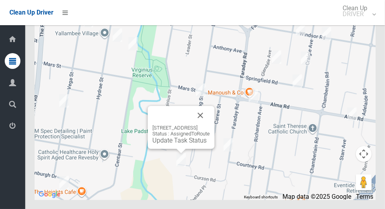
click at [210, 125] on button "Close" at bounding box center [200, 115] width 19 height 19
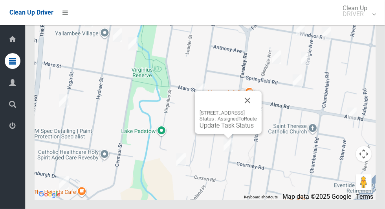
click at [257, 110] on button "Close" at bounding box center [247, 100] width 19 height 19
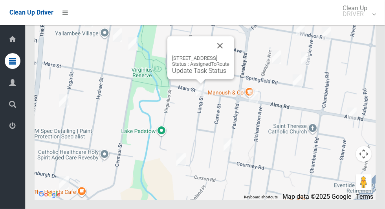
click at [229, 55] on button "Close" at bounding box center [220, 45] width 19 height 19
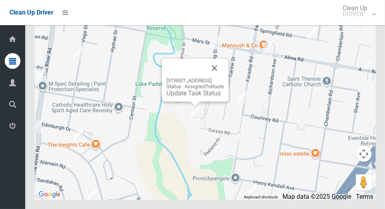
click at [224, 77] on button "Close" at bounding box center [214, 68] width 19 height 19
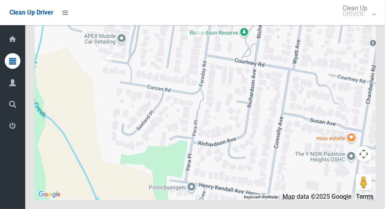
click at [232, 110] on div at bounding box center [205, 101] width 341 height 196
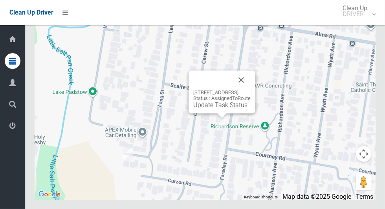
click at [251, 89] on button "Close" at bounding box center [241, 79] width 19 height 19
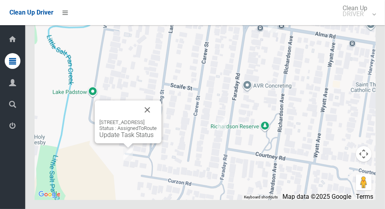
click at [157, 119] on button "Close" at bounding box center [147, 109] width 19 height 19
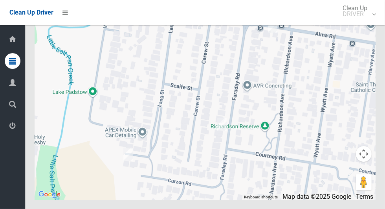
click at [242, 143] on div at bounding box center [205, 101] width 341 height 196
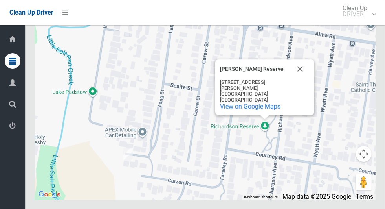
click at [301, 78] on button "Close" at bounding box center [300, 68] width 19 height 19
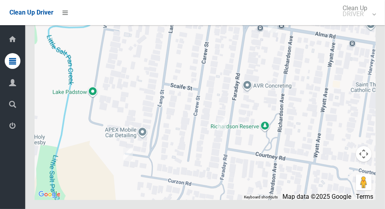
click at [206, 114] on div at bounding box center [205, 101] width 341 height 196
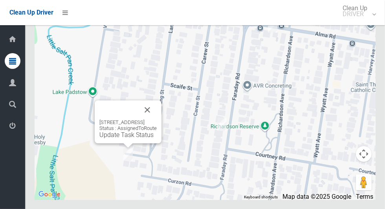
click at [157, 119] on button "Close" at bounding box center [147, 109] width 19 height 19
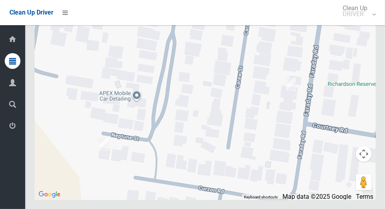
click at [146, 177] on div at bounding box center [205, 101] width 341 height 196
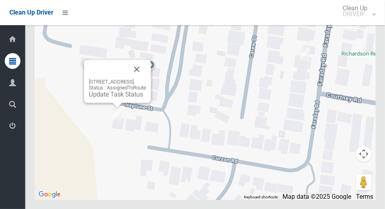
click at [107, 98] on link "Update Task Status" at bounding box center [116, 93] width 54 height 7
click at [146, 79] on button "Close" at bounding box center [136, 69] width 19 height 19
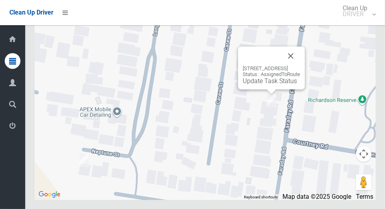
click at [300, 65] on button "Close" at bounding box center [290, 55] width 19 height 19
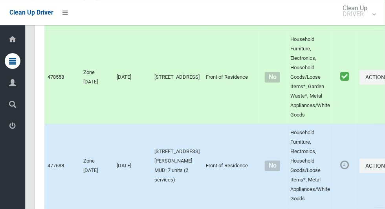
scroll to position [3279, 0]
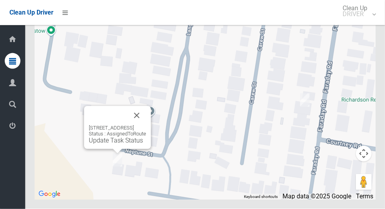
scroll to position [4719, 0]
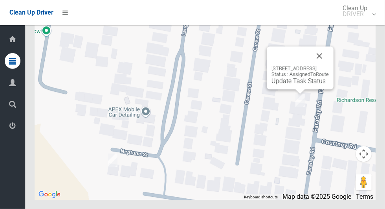
click at [295, 155] on div "144A Faraday Road, PADSTOW NSW 2211 Status : AssignedToRoute Update Task Status" at bounding box center [205, 101] width 341 height 196
click at [292, 152] on div "144A Faraday Road, PADSTOW NSW 2211 Status : AssignedToRoute Update Task Status" at bounding box center [205, 101] width 341 height 196
click at [292, 84] on link "Update Task Status" at bounding box center [299, 80] width 54 height 7
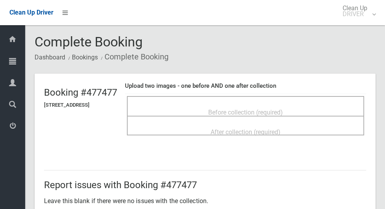
click at [276, 108] on span "Before collection (required)" at bounding box center [245, 111] width 75 height 7
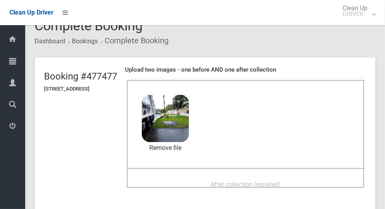
scroll to position [35, 0]
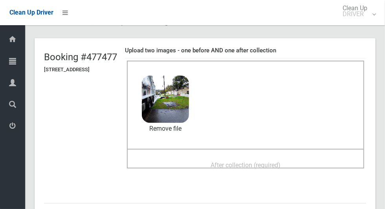
click at [229, 157] on div "After collection (required)" at bounding box center [246, 164] width 220 height 15
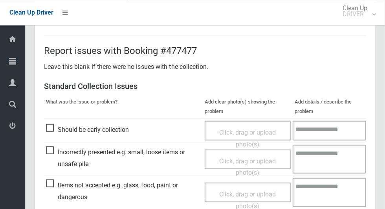
scroll to position [643, 0]
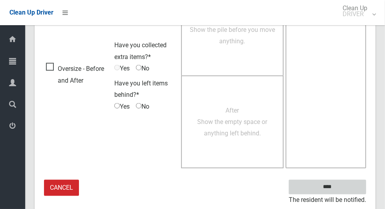
click at [341, 191] on input "****" at bounding box center [327, 187] width 77 height 15
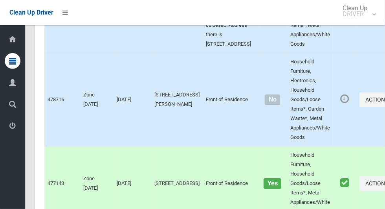
scroll to position [4664, 0]
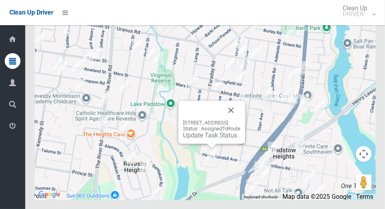
click at [240, 119] on button "Close" at bounding box center [231, 110] width 19 height 19
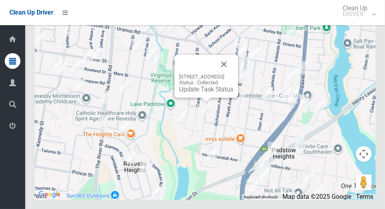
click at [233, 73] on button "Close" at bounding box center [224, 64] width 19 height 19
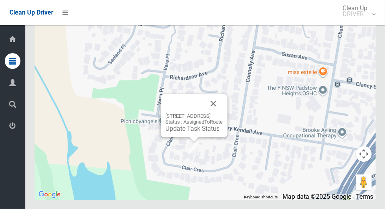
click at [223, 113] on button "Close" at bounding box center [213, 103] width 19 height 19
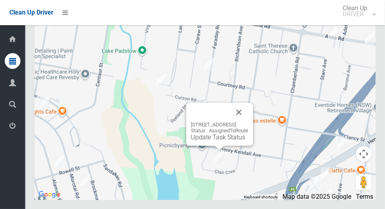
click at [248, 121] on button "Close" at bounding box center [238, 112] width 19 height 19
click at [207, 141] on link "Update Task Status" at bounding box center [218, 136] width 54 height 7
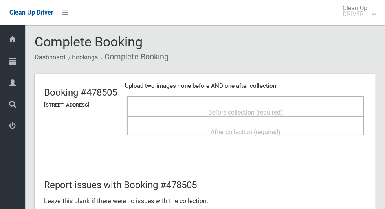
click at [264, 108] on span "Before collection (required)" at bounding box center [245, 111] width 75 height 7
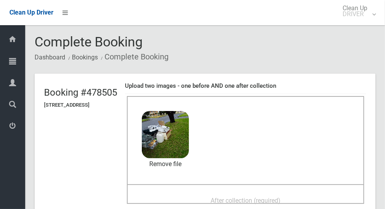
scroll to position [26, 0]
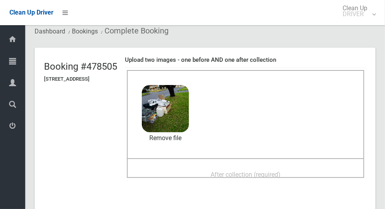
click at [281, 171] on span "After collection (required)" at bounding box center [246, 174] width 70 height 7
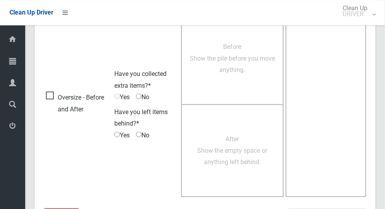
scroll to position [643, 0]
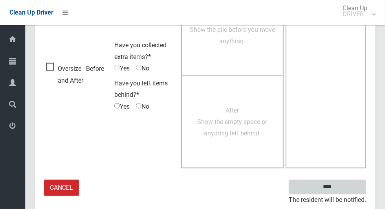
click at [326, 184] on input "****" at bounding box center [327, 187] width 77 height 15
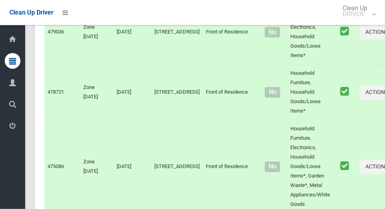
scroll to position [4664, 0]
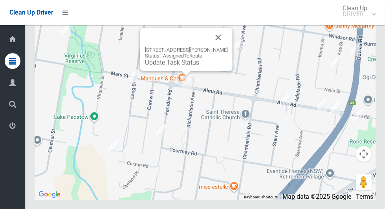
click at [226, 47] on button "Close" at bounding box center [218, 37] width 19 height 19
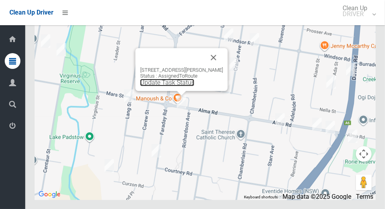
click at [179, 86] on link "Update Task Status" at bounding box center [167, 82] width 54 height 7
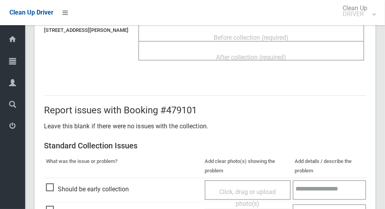
scroll to position [90, 0]
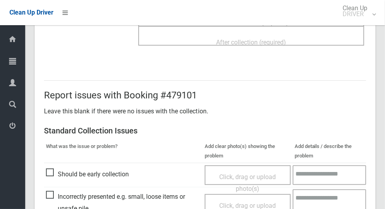
click at [58, 169] on span "Should be early collection" at bounding box center [87, 174] width 83 height 12
click at [52, 171] on span "Should be early collection" at bounding box center [87, 174] width 83 height 12
click at [254, 179] on span "Click, drag or upload photo(s)" at bounding box center [247, 182] width 57 height 19
click at [58, 176] on span "Should be early collection" at bounding box center [87, 174] width 83 height 12
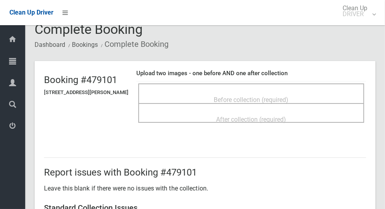
scroll to position [13, 0]
click at [249, 92] on div "Before collection (required)" at bounding box center [251, 99] width 209 height 15
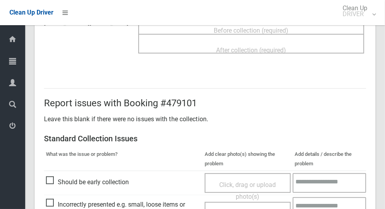
scroll to position [83, 0]
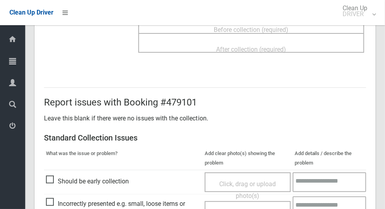
click at [50, 184] on span "Should be early collection" at bounding box center [87, 181] width 83 height 12
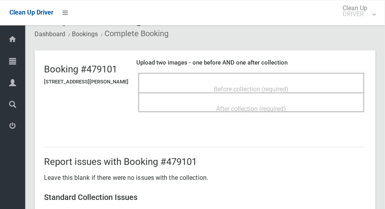
scroll to position [0, 0]
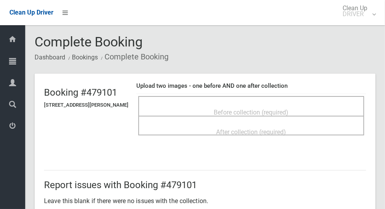
click at [328, 64] on ol "Dashboard Bookings Complete Booking" at bounding box center [205, 57] width 341 height 15
click at [289, 109] on span "Before collection (required)" at bounding box center [251, 111] width 75 height 7
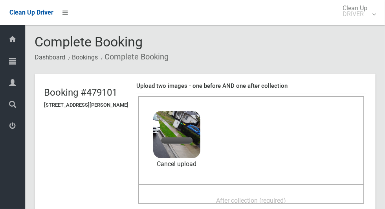
click at [300, 193] on div "After collection (required)" at bounding box center [251, 200] width 209 height 15
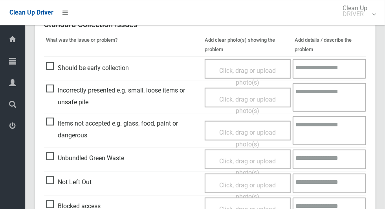
scroll to position [643, 0]
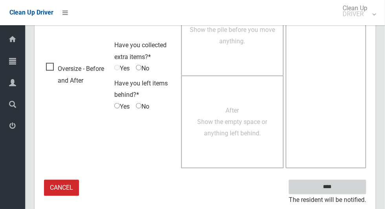
click at [341, 184] on input "****" at bounding box center [327, 187] width 77 height 15
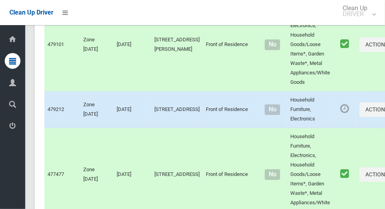
scroll to position [4664, 0]
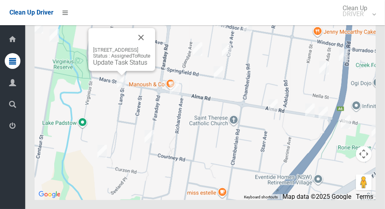
click at [150, 47] on button "Close" at bounding box center [141, 37] width 19 height 19
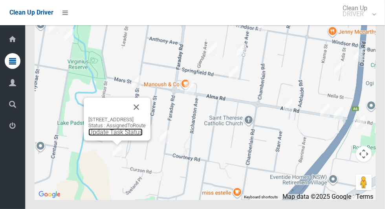
click at [102, 136] on link "Update Task Status" at bounding box center [115, 131] width 54 height 7
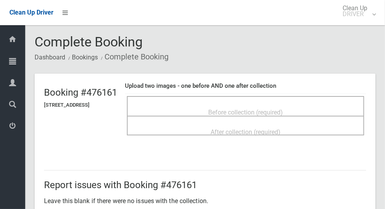
click at [283, 108] on span "Before collection (required)" at bounding box center [245, 111] width 75 height 7
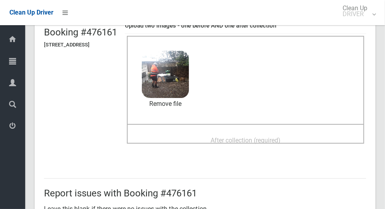
scroll to position [61, 0]
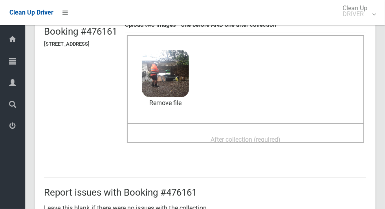
click at [260, 136] on span "After collection (required)" at bounding box center [246, 139] width 70 height 7
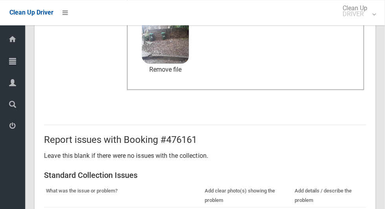
scroll to position [643, 0]
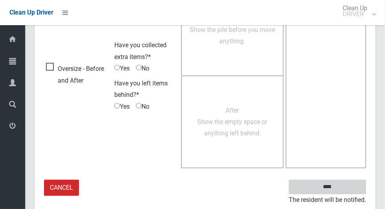
click at [341, 189] on input "****" at bounding box center [327, 187] width 77 height 15
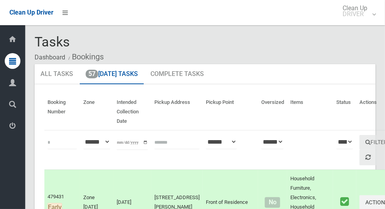
click at [103, 175] on td "Zone [DATE]" at bounding box center [96, 201] width 33 height 65
click at [380, 18] on link "Clean Up DRIVER" at bounding box center [357, 12] width 47 height 25
click at [371, 39] on link "Logout" at bounding box center [357, 35] width 46 height 16
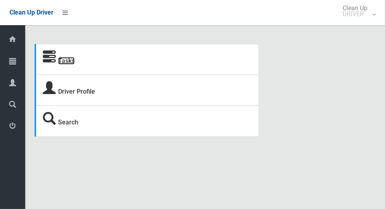
click at [60, 64] on link "Tasks" at bounding box center [66, 60] width 17 height 7
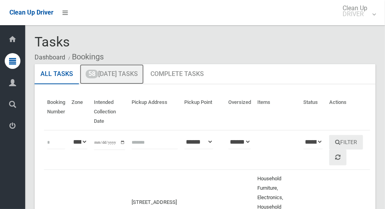
click at [130, 77] on link "58 Today's Tasks" at bounding box center [112, 74] width 64 height 20
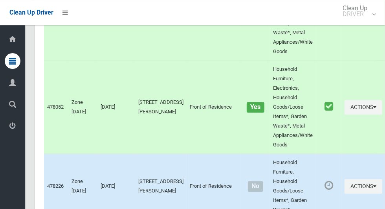
scroll to position [4482, 0]
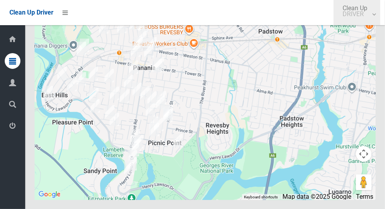
click at [380, 15] on link "Clean Up DRIVER" at bounding box center [357, 12] width 47 height 25
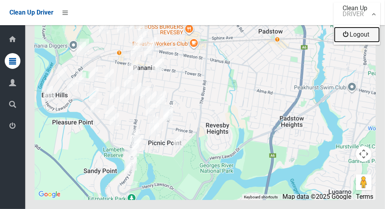
click at [369, 39] on link "Logout" at bounding box center [357, 35] width 46 height 16
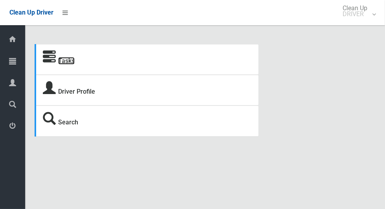
click at [75, 60] on link "Tasks" at bounding box center [66, 60] width 17 height 7
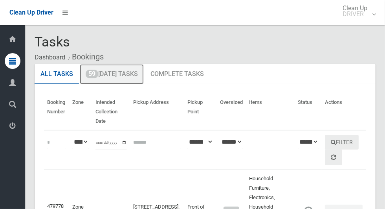
click at [132, 72] on link "59 Today's Tasks" at bounding box center [112, 74] width 64 height 20
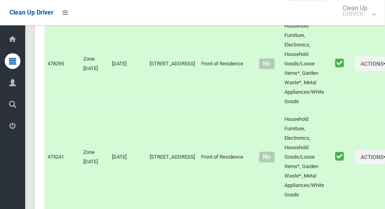
scroll to position [4482, 0]
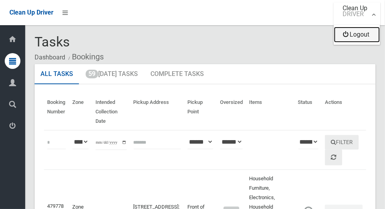
click at [373, 39] on link "Logout" at bounding box center [357, 35] width 46 height 16
